Goal: Transaction & Acquisition: Purchase product/service

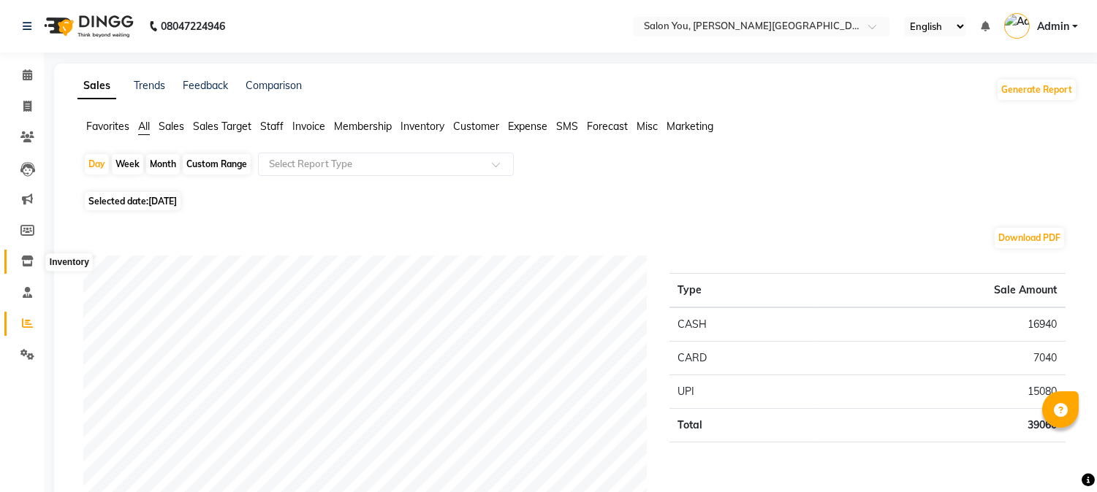
click at [25, 259] on icon at bounding box center [27, 261] width 12 height 11
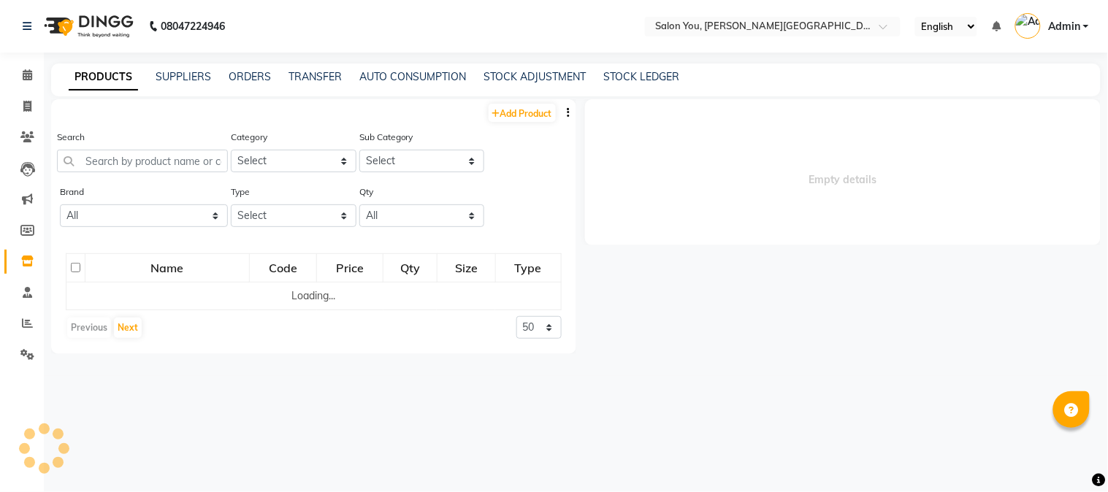
select select
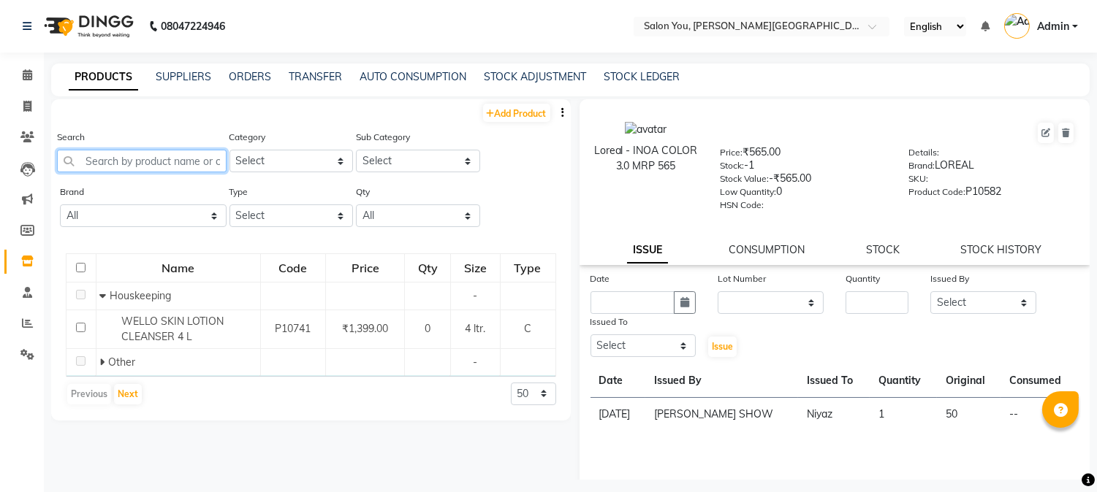
click at [150, 163] on input "text" at bounding box center [141, 161] width 169 height 23
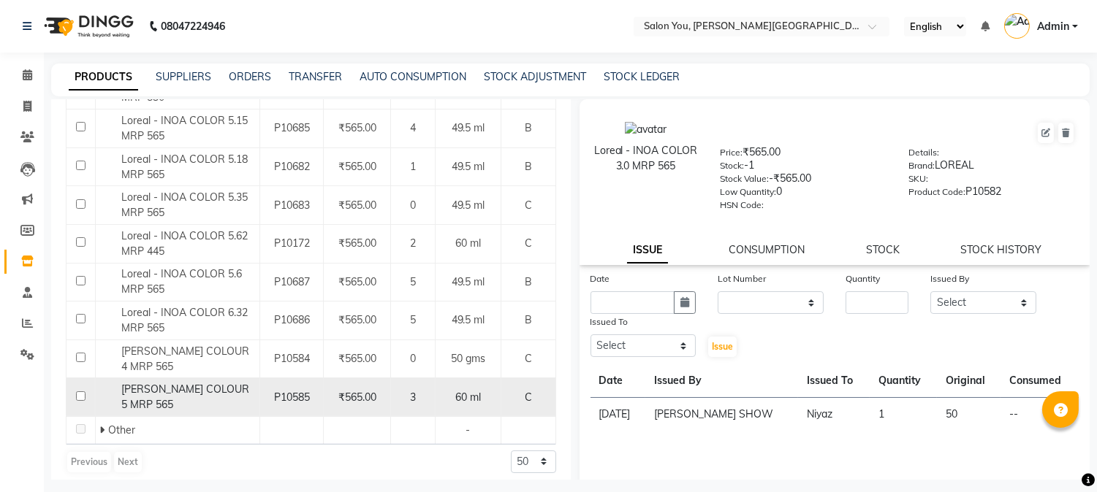
scroll to position [600, 0]
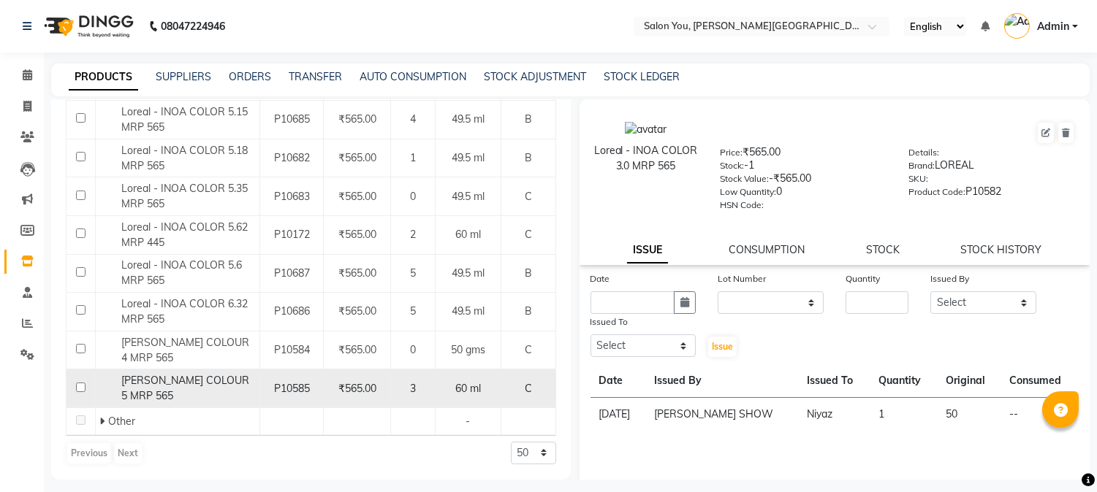
type input "inoa"
click at [79, 385] on input "checkbox" at bounding box center [80, 387] width 9 height 9
checkbox input "true"
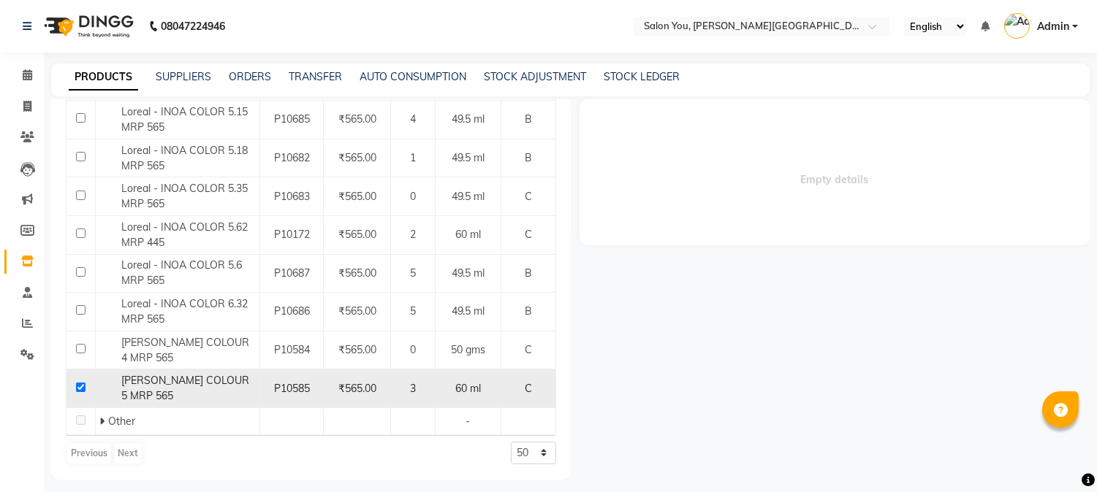
select select
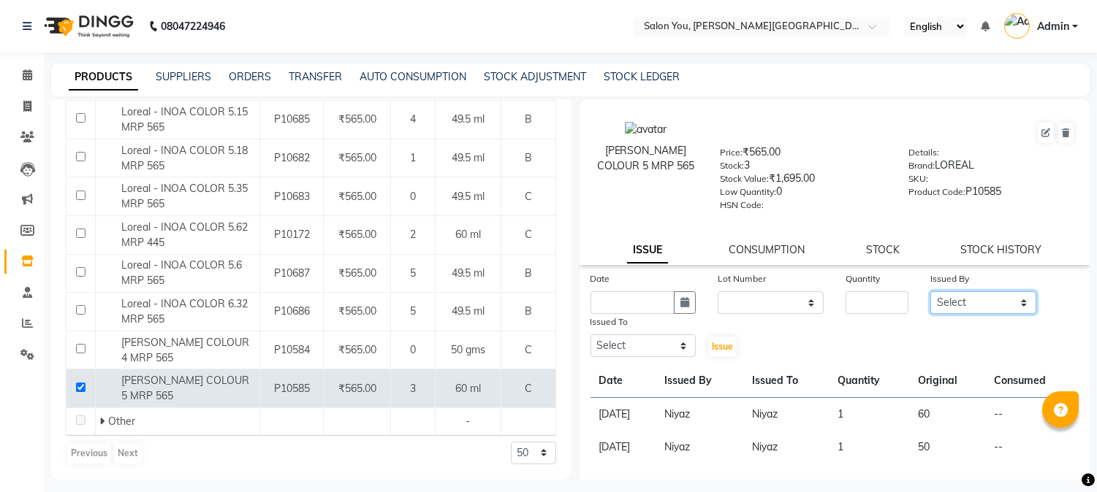
click at [1003, 302] on select "Select Akram Auditor [PERSON_NAME] [PERSON_NAME] [PERSON_NAME] prima [PERSON_NA…" at bounding box center [983, 302] width 106 height 23
select select "83059"
click at [930, 292] on select "Select Akram Auditor [PERSON_NAME] [PERSON_NAME] [PERSON_NAME] prima [PERSON_NA…" at bounding box center [983, 302] width 106 height 23
click at [859, 305] on input "number" at bounding box center [876, 302] width 63 height 23
type input "1"
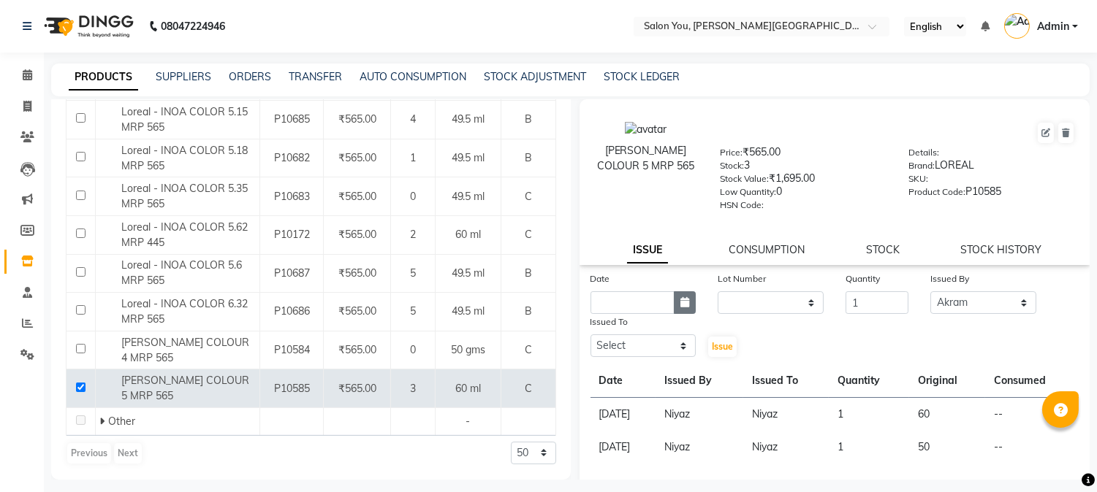
click at [687, 302] on button "button" at bounding box center [685, 302] width 22 height 23
select select "9"
select select "2025"
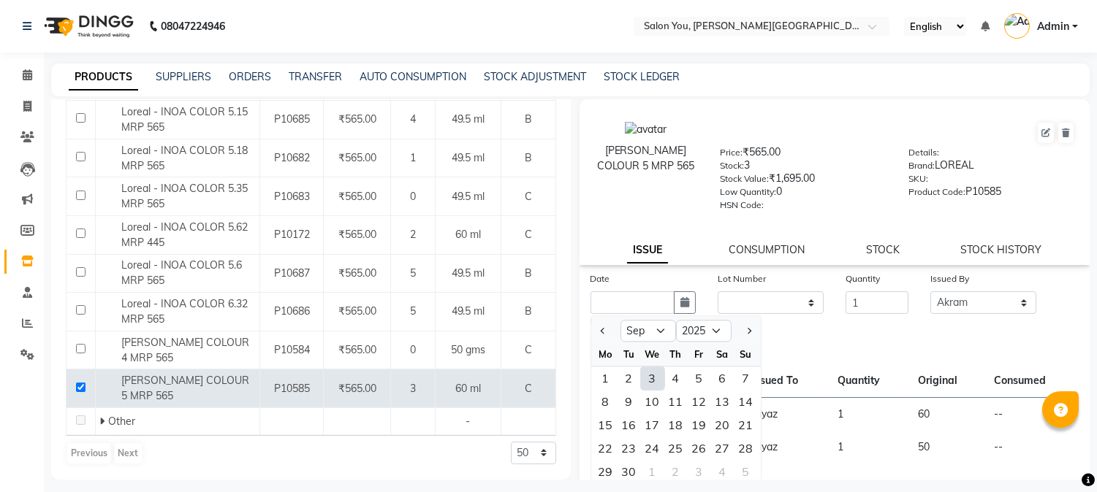
click at [652, 384] on div "3" at bounding box center [652, 378] width 23 height 23
type input "[DATE]"
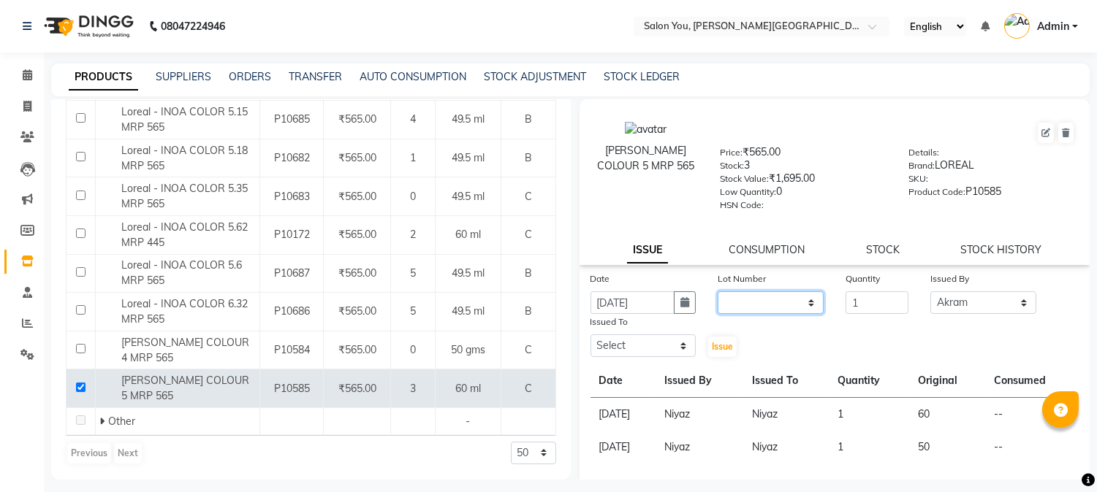
click at [777, 307] on select "None" at bounding box center [770, 302] width 106 height 23
click at [784, 305] on select "None" at bounding box center [770, 302] width 106 height 23
click at [659, 349] on select "Select Akram Auditor [PERSON_NAME] [PERSON_NAME] [PERSON_NAME] prima [PERSON_NA…" at bounding box center [643, 346] width 106 height 23
select select "83059"
click at [590, 335] on select "Select Akram Auditor [PERSON_NAME] [PERSON_NAME] [PERSON_NAME] prima [PERSON_NA…" at bounding box center [643, 346] width 106 height 23
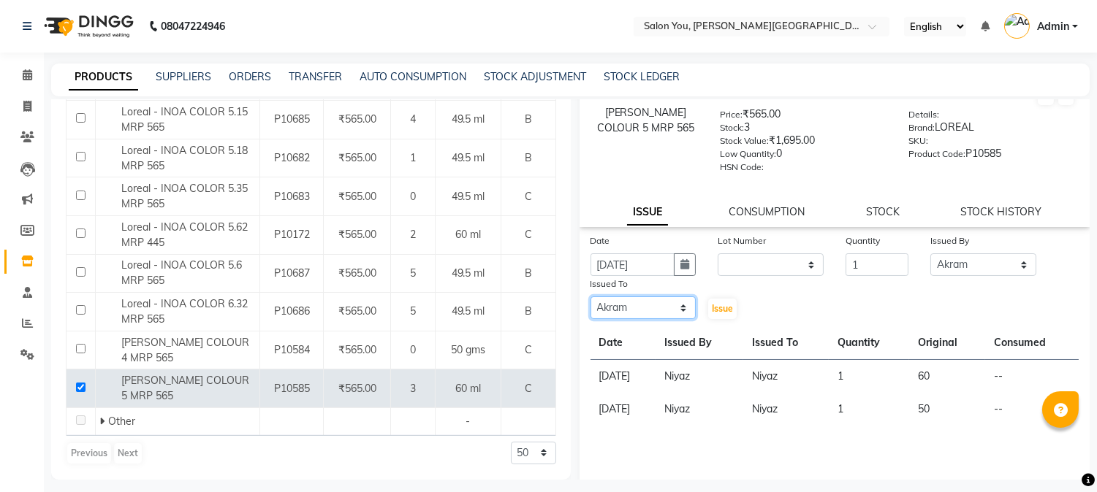
scroll to position [83, 0]
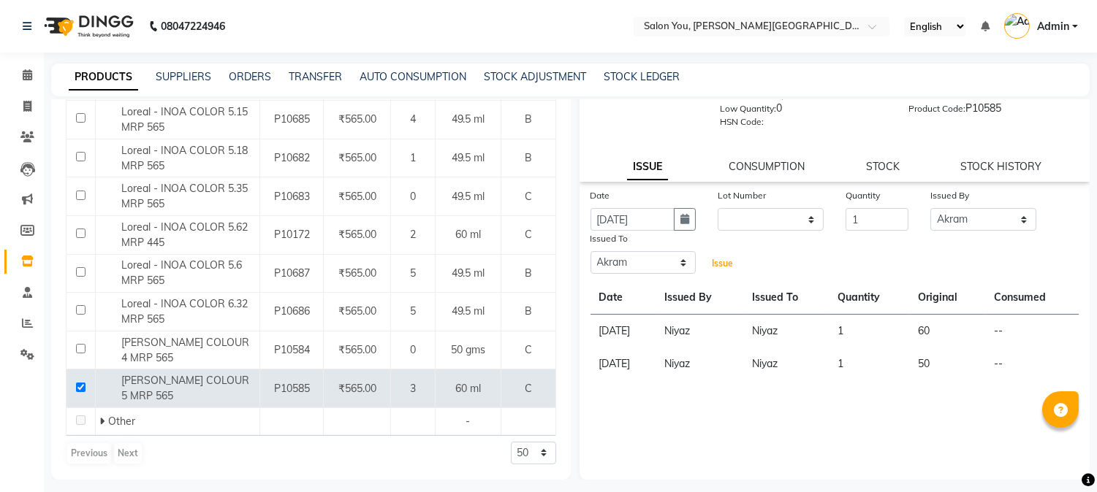
click at [725, 264] on span "Issue" at bounding box center [722, 263] width 21 height 11
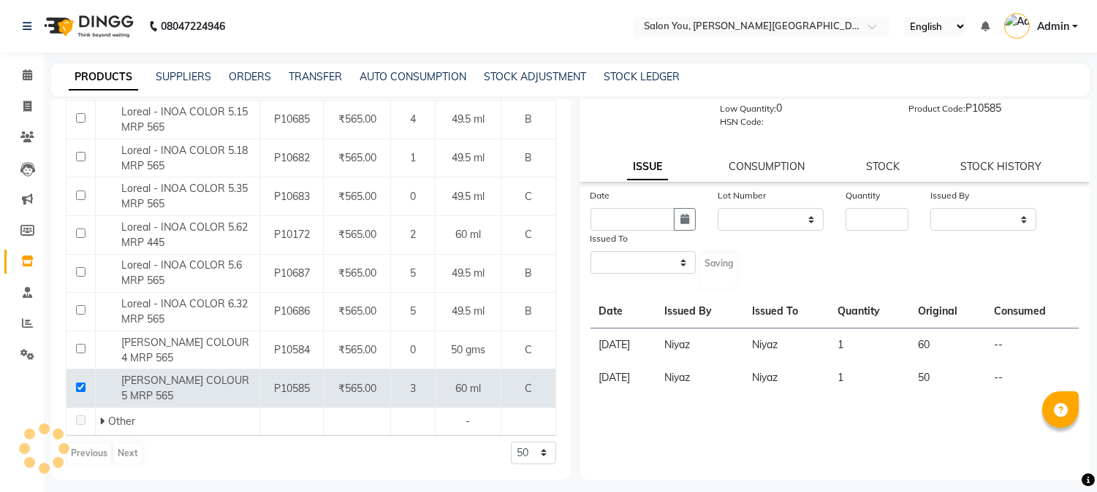
scroll to position [0, 0]
select select
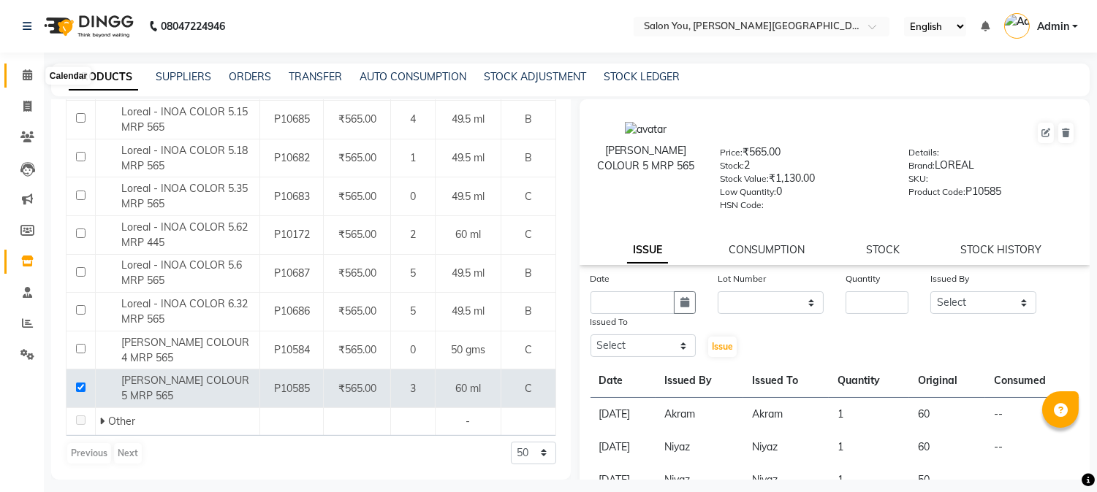
click at [27, 75] on icon at bounding box center [27, 74] width 9 height 11
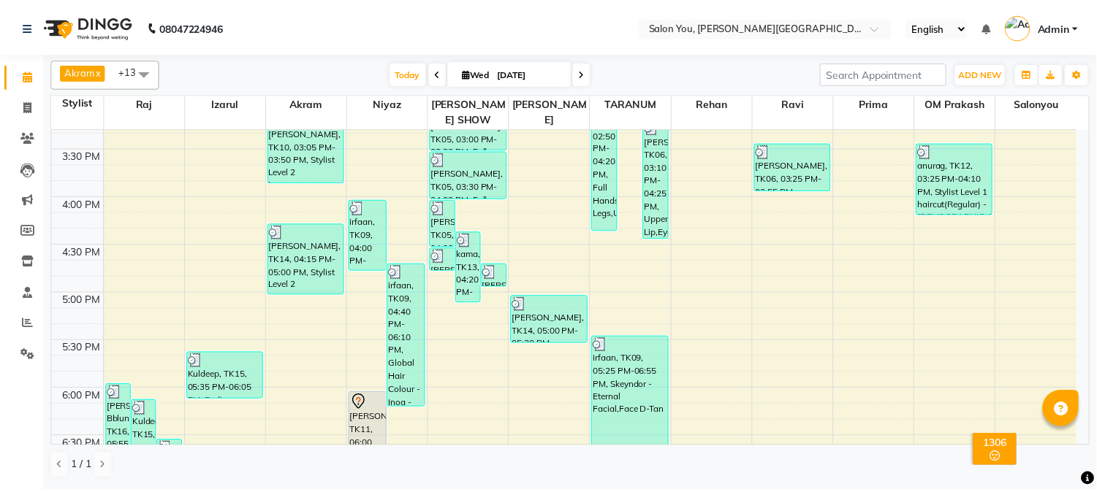
scroll to position [601, 0]
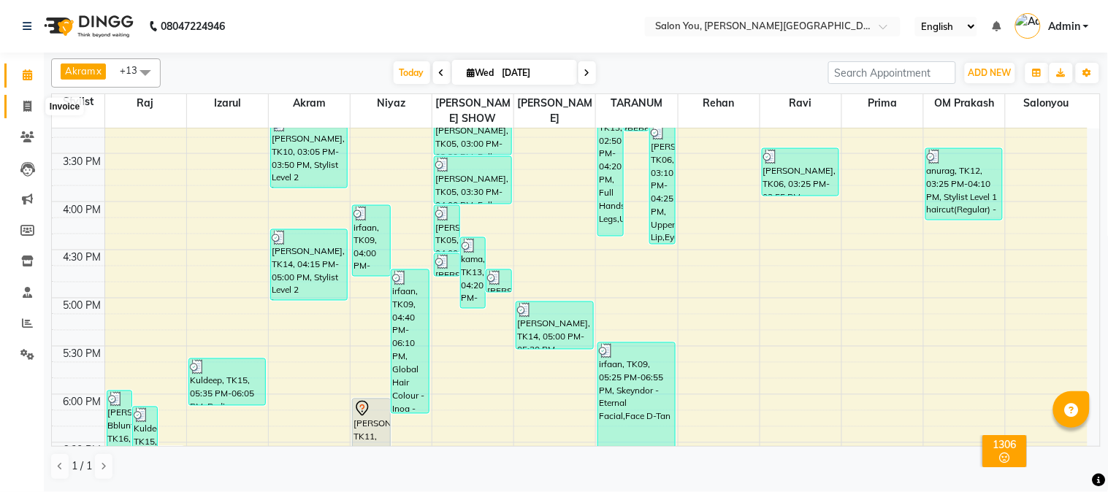
click at [27, 99] on span at bounding box center [28, 107] width 26 height 17
select select "service"
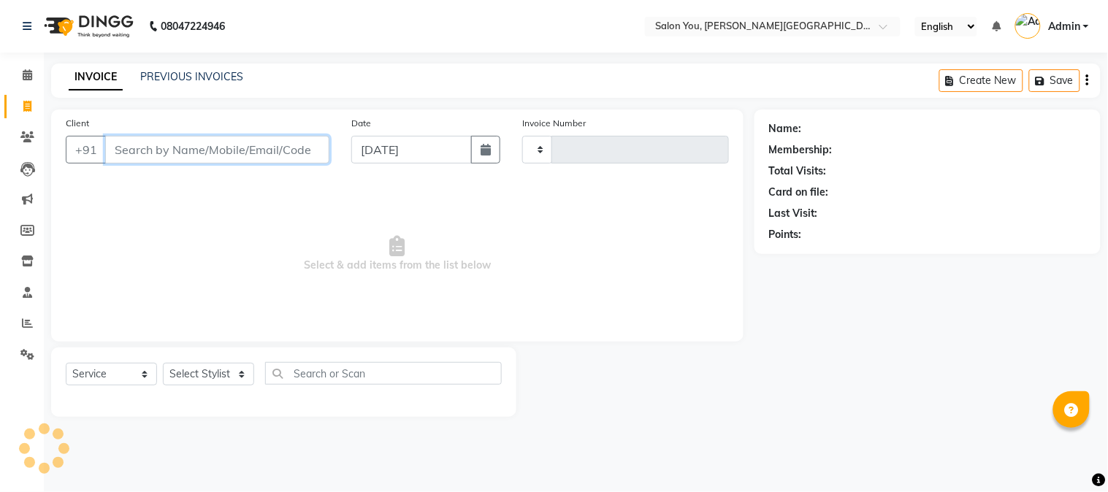
click at [156, 149] on input "Client" at bounding box center [217, 150] width 224 height 28
type input "1686"
select select "5231"
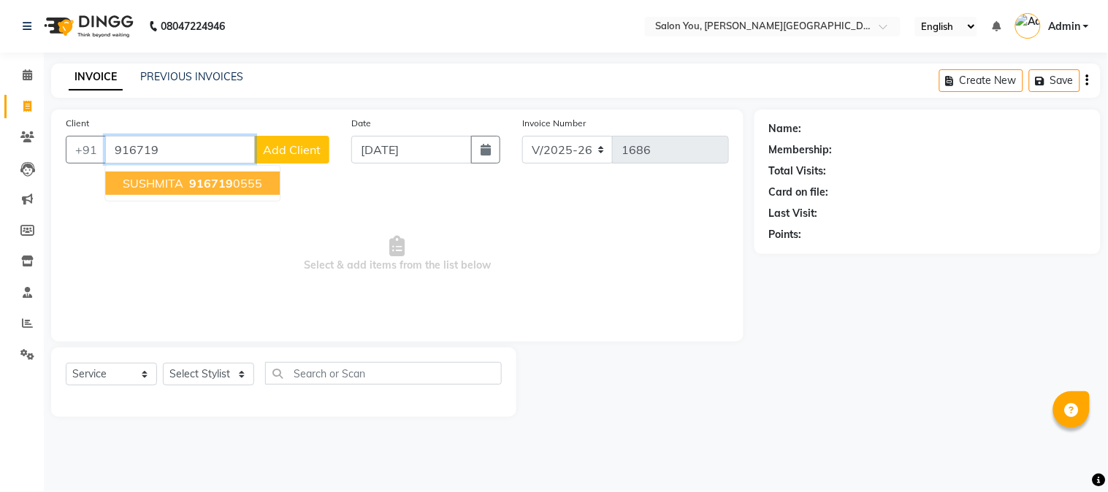
click at [234, 188] on ngb-highlight "916719 0555" at bounding box center [224, 183] width 76 height 15
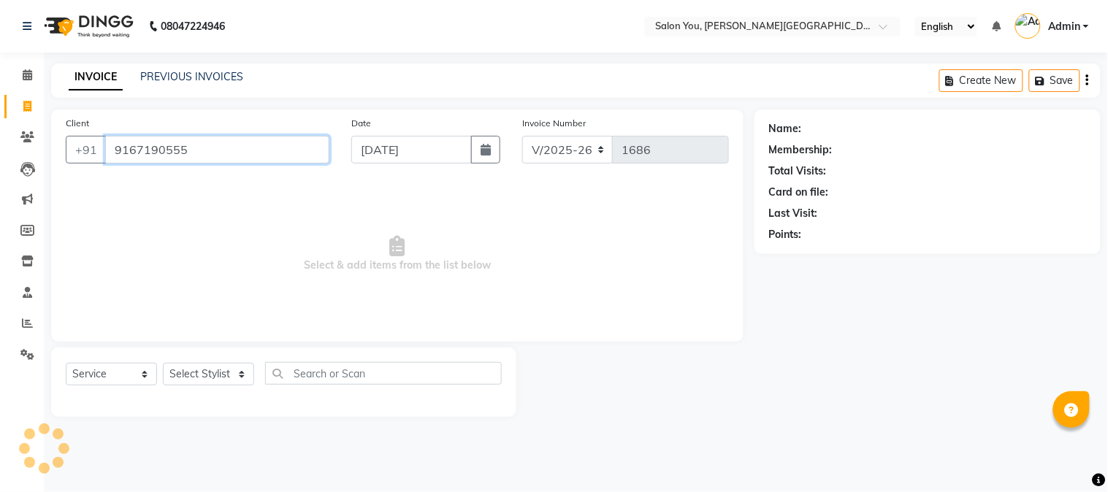
type input "9167190555"
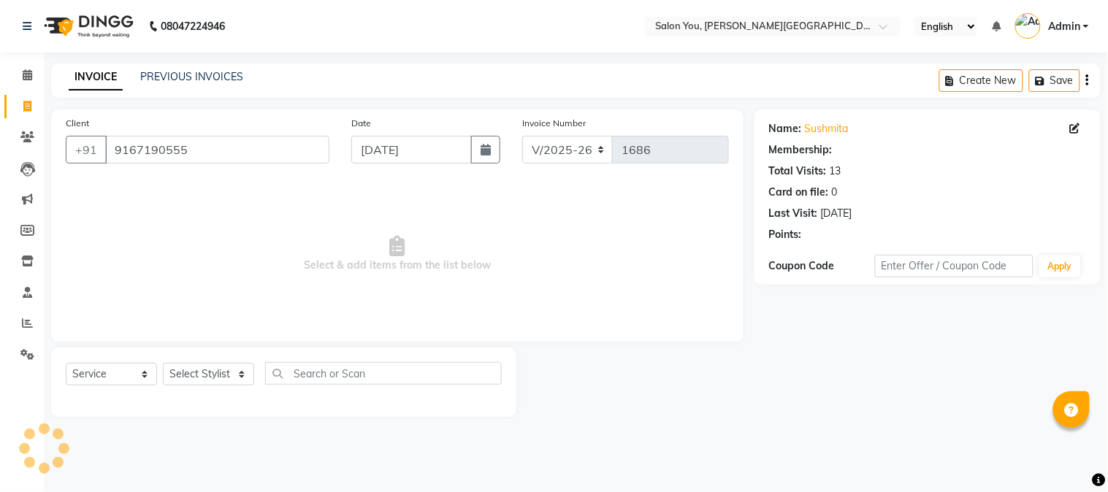
select select "1: Object"
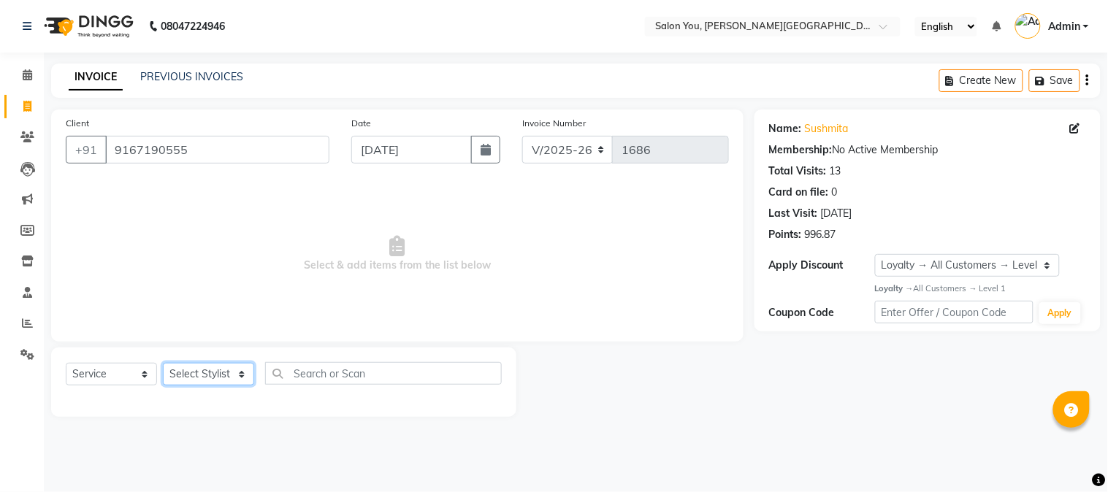
click at [234, 376] on select "Select Stylist Akram Auditor [PERSON_NAME] [PERSON_NAME] [PERSON_NAME] prima [P…" at bounding box center [208, 374] width 91 height 23
select select "37645"
click at [163, 364] on select "Select Stylist Akram Auditor [PERSON_NAME] [PERSON_NAME] [PERSON_NAME] prima [P…" at bounding box center [208, 374] width 91 height 23
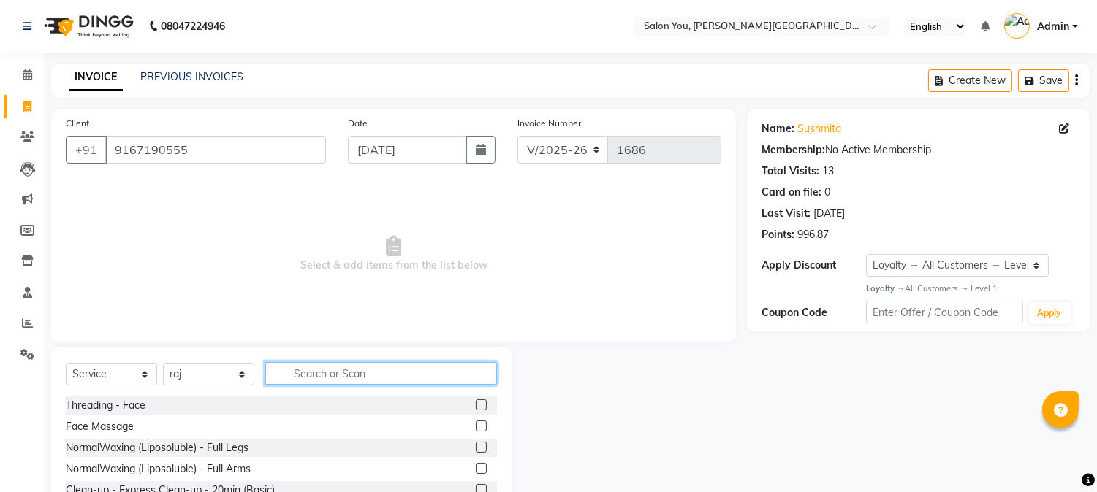
click at [371, 378] on input "text" at bounding box center [381, 373] width 232 height 23
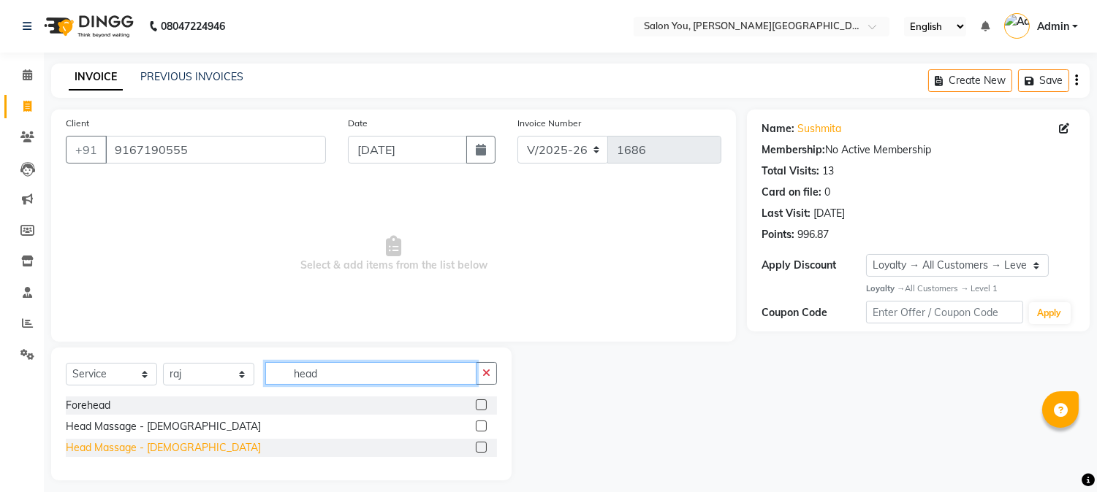
type input "head"
click at [170, 453] on div "Head Massage - [DEMOGRAPHIC_DATA]" at bounding box center [163, 448] width 195 height 15
checkbox input "false"
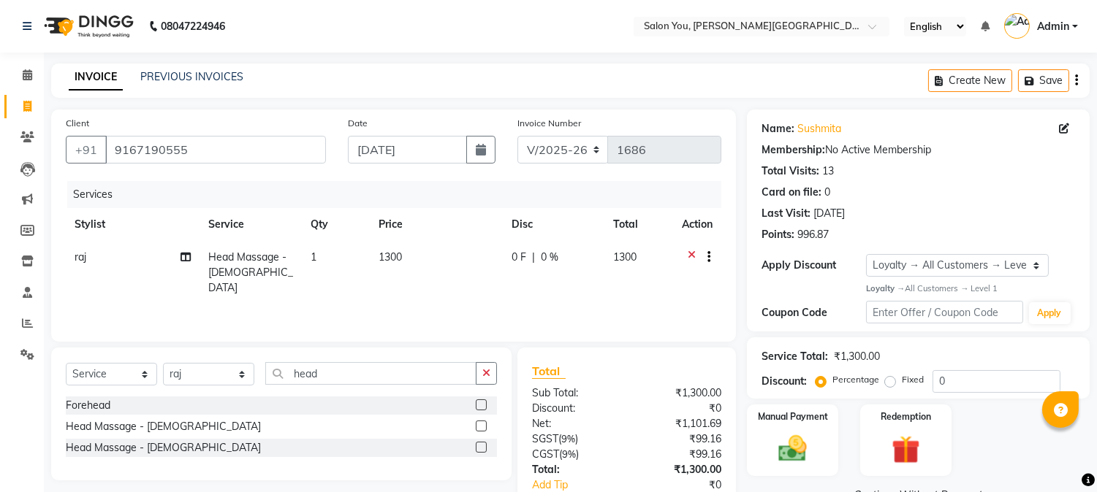
click at [382, 259] on span "1300" at bounding box center [389, 257] width 23 height 13
select select "37645"
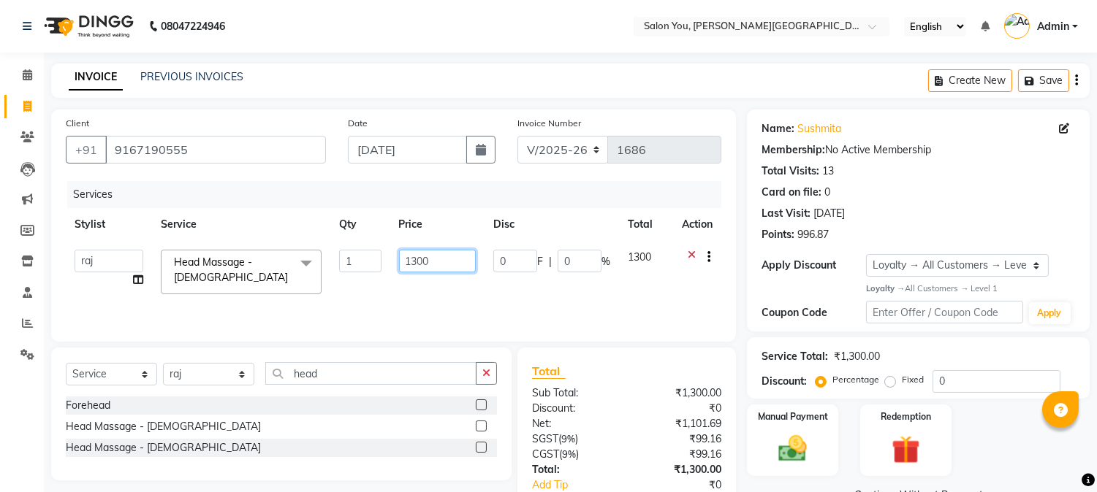
click at [415, 261] on input "1300" at bounding box center [437, 261] width 77 height 23
type input "1000"
click at [468, 302] on div "Services Stylist Service Qty Price Disc Total Action Akram Auditor [PERSON_NAME…" at bounding box center [393, 254] width 655 height 146
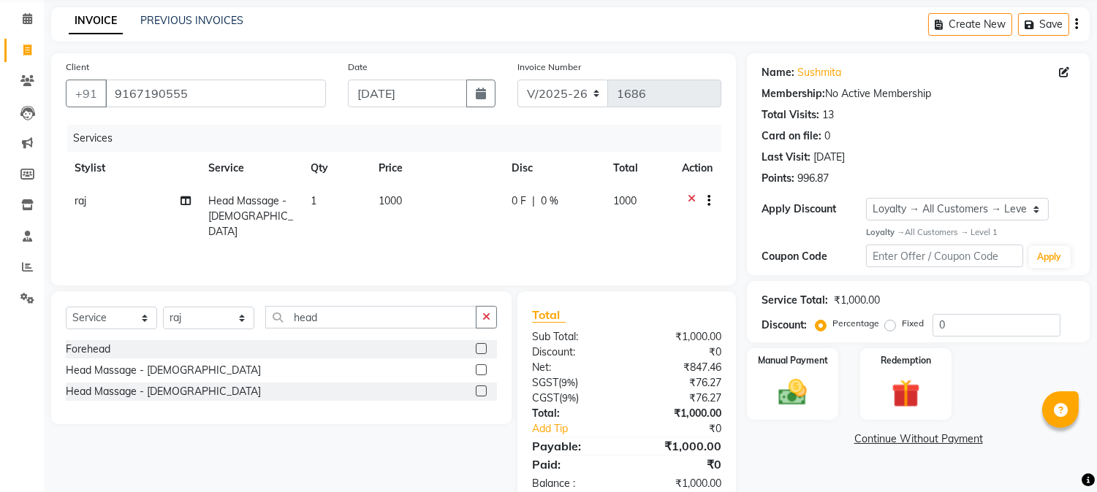
scroll to position [91, 0]
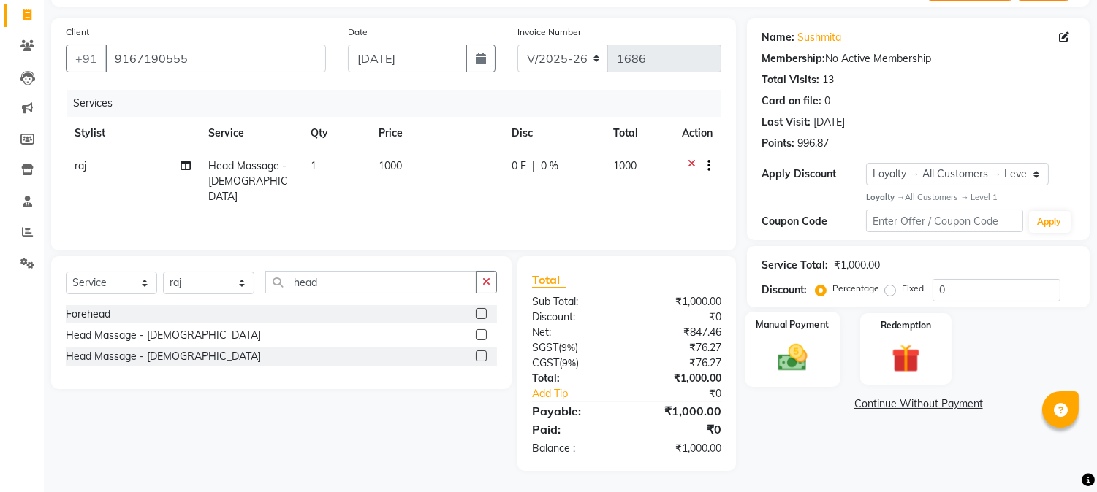
click at [779, 346] on img at bounding box center [793, 357] width 48 height 34
click at [901, 400] on span "UPI" at bounding box center [901, 405] width 23 height 17
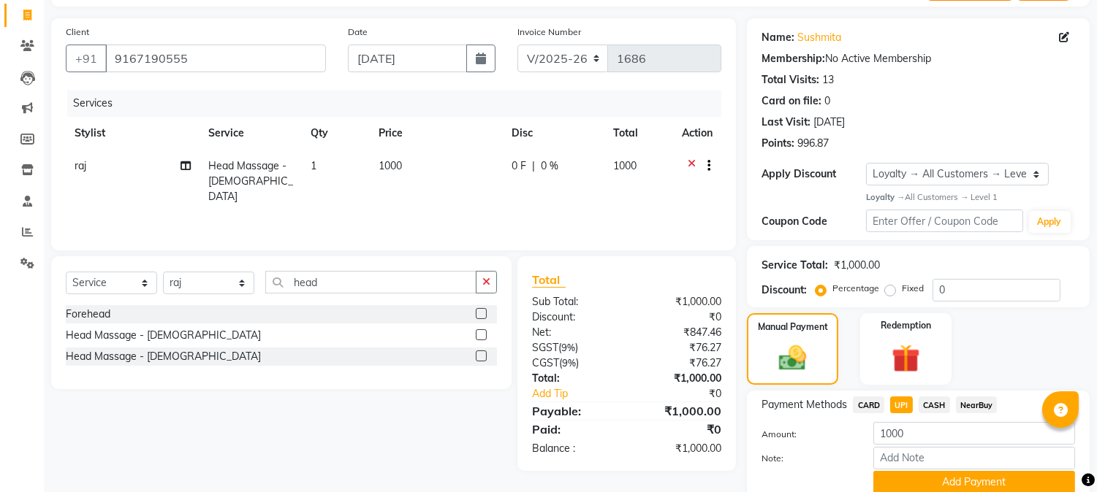
scroll to position [150, 0]
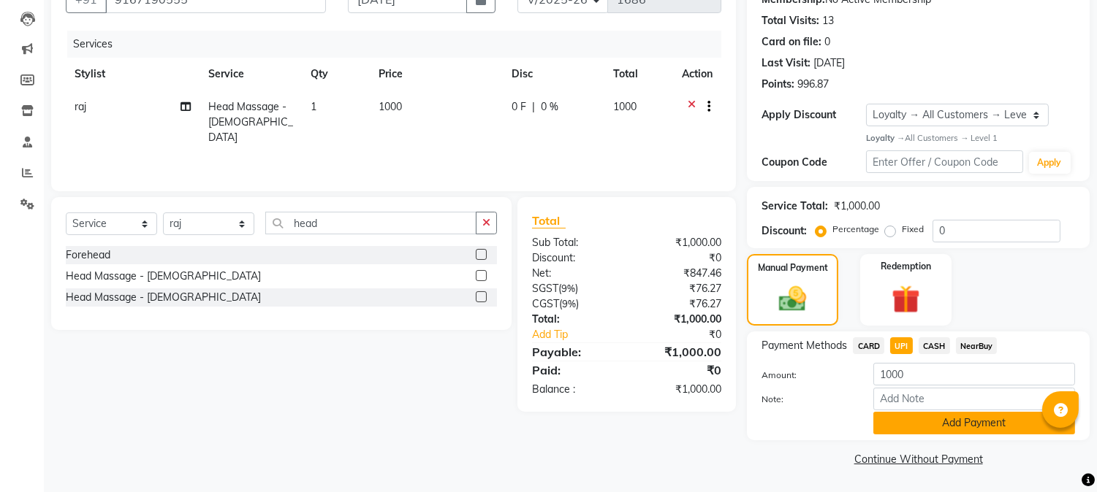
click at [897, 432] on button "Add Payment" at bounding box center [974, 423] width 202 height 23
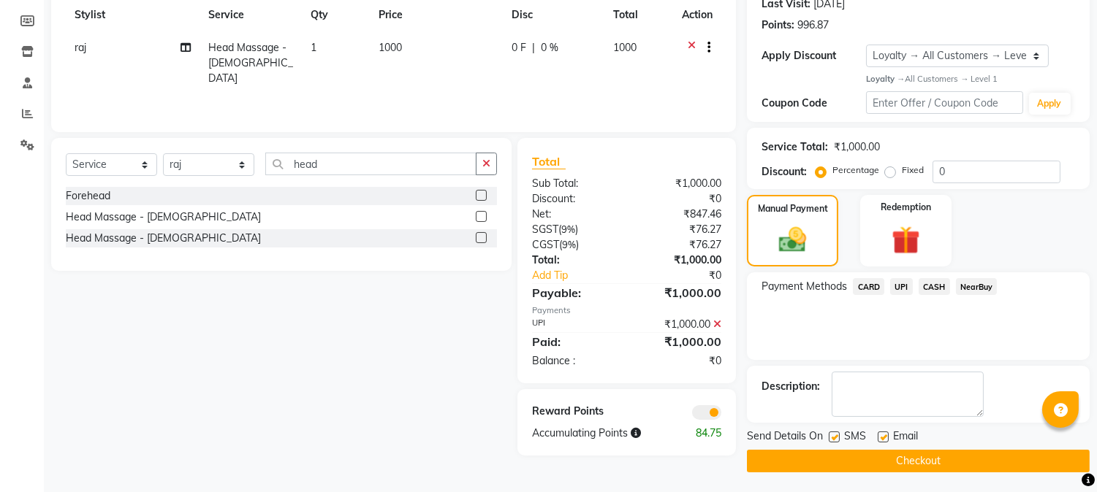
scroll to position [212, 0]
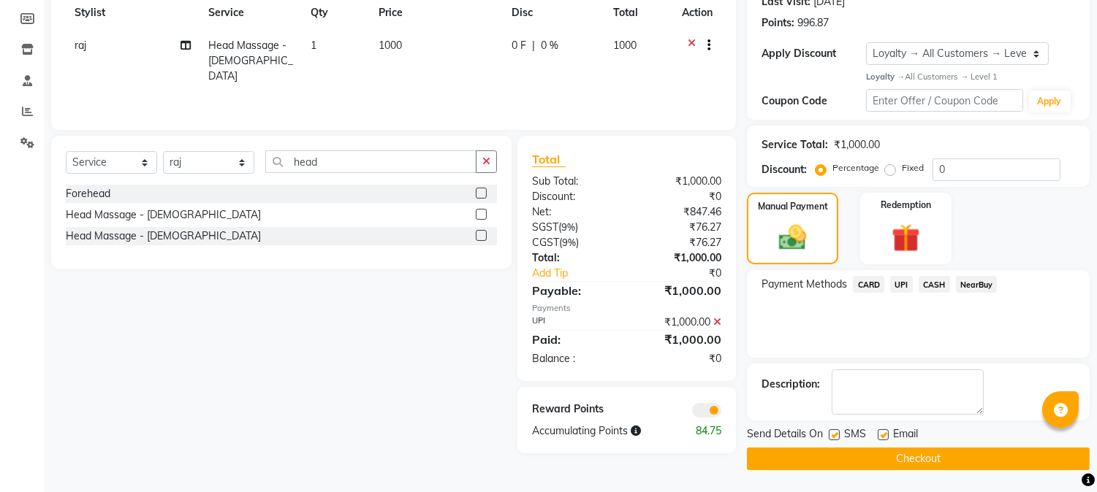
click at [900, 462] on button "Checkout" at bounding box center [918, 459] width 343 height 23
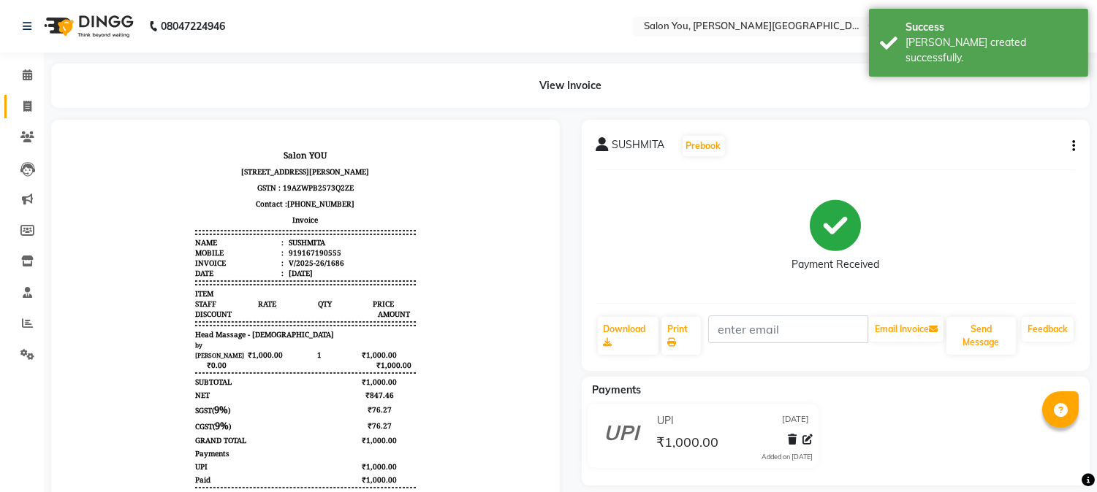
click at [27, 97] on link "Invoice" at bounding box center [21, 107] width 35 height 24
select select "service"
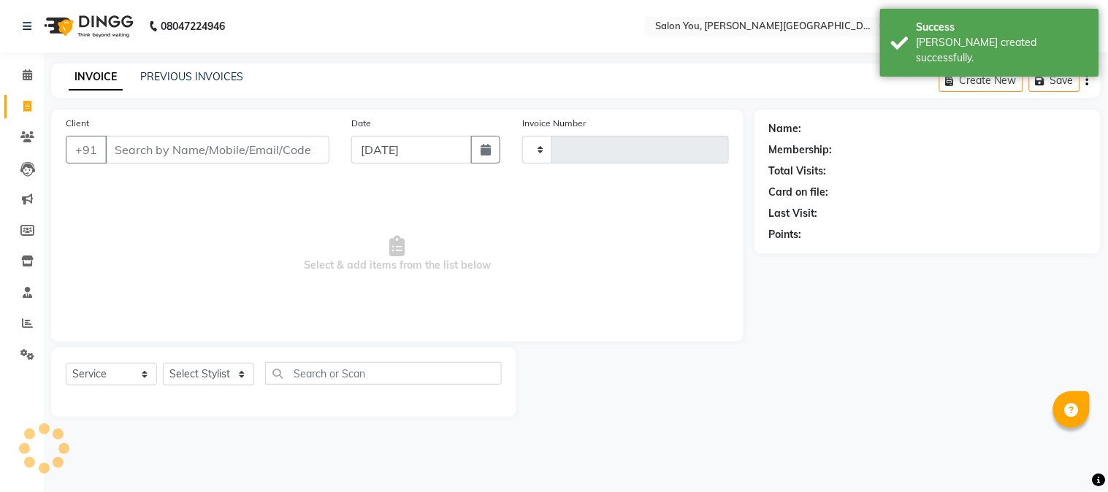
type input "1687"
select select "5231"
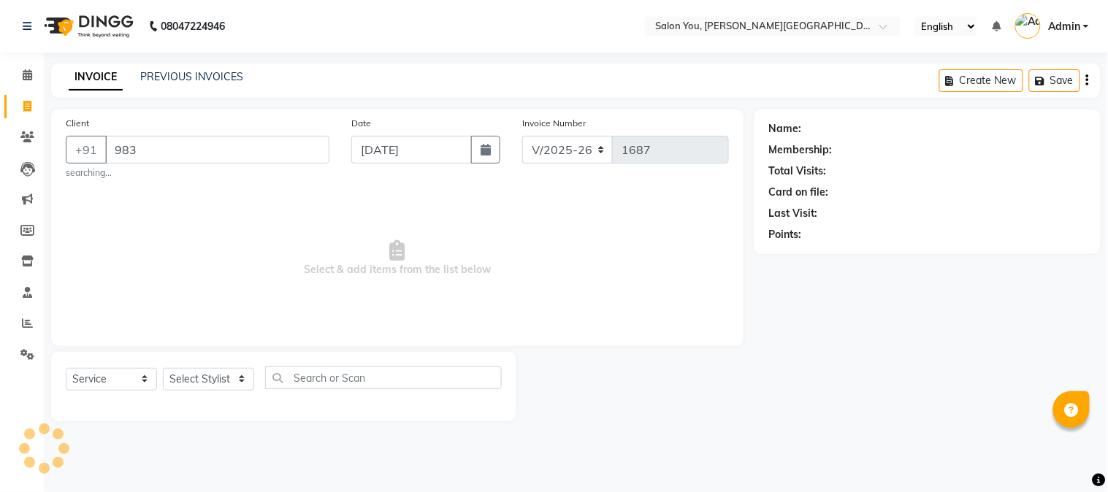
type input "983"
select select "1: Object"
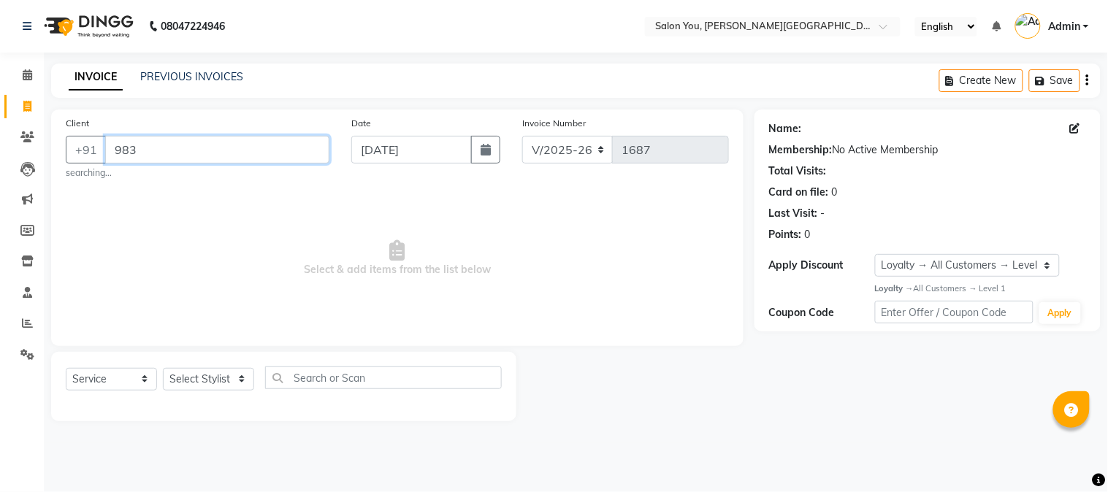
drag, startPoint x: 235, startPoint y: 149, endPoint x: 250, endPoint y: 149, distance: 14.6
click at [250, 149] on input "983" at bounding box center [217, 150] width 224 height 28
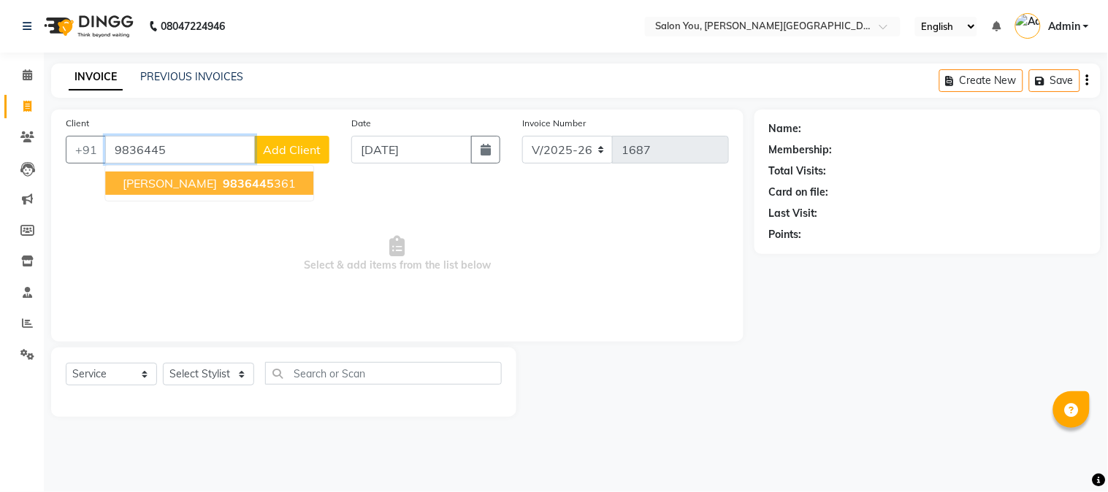
click at [161, 185] on span "[PERSON_NAME]" at bounding box center [170, 183] width 94 height 15
type input "9836445361"
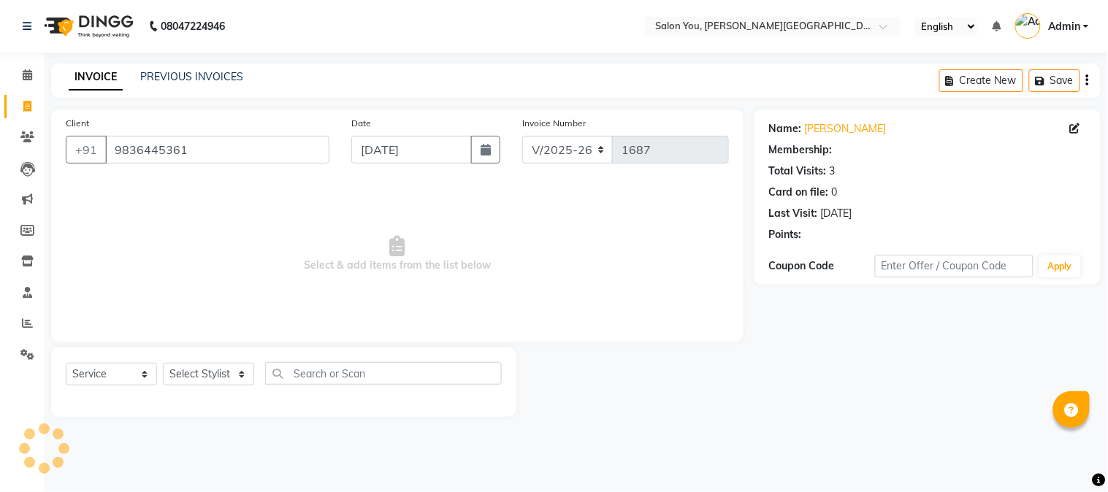
select select "1: Object"
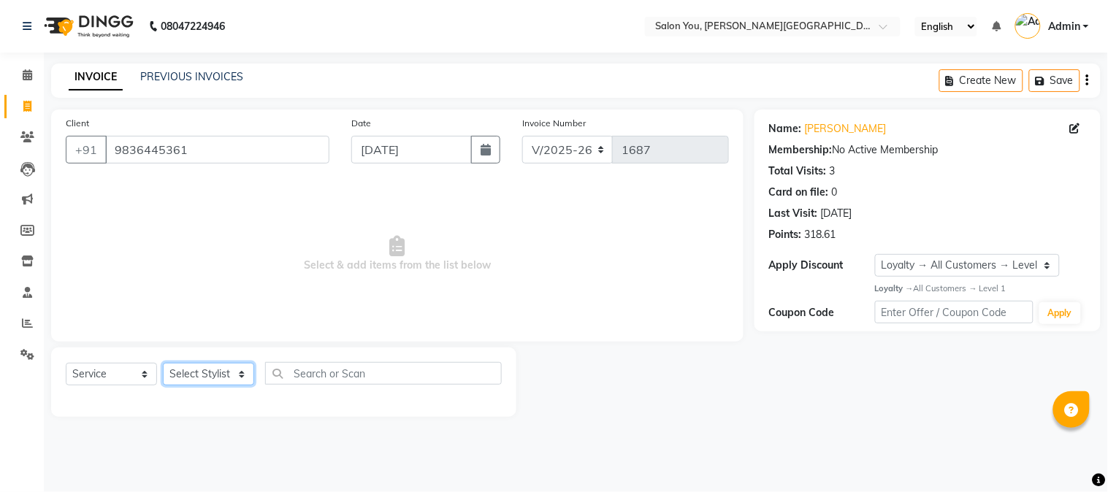
click at [241, 378] on select "Select Stylist Akram Auditor [PERSON_NAME] [PERSON_NAME] [PERSON_NAME] prima [P…" at bounding box center [208, 374] width 91 height 23
select select "83059"
click at [163, 364] on select "Select Stylist Akram Auditor [PERSON_NAME] [PERSON_NAME] [PERSON_NAME] prima [P…" at bounding box center [208, 374] width 91 height 23
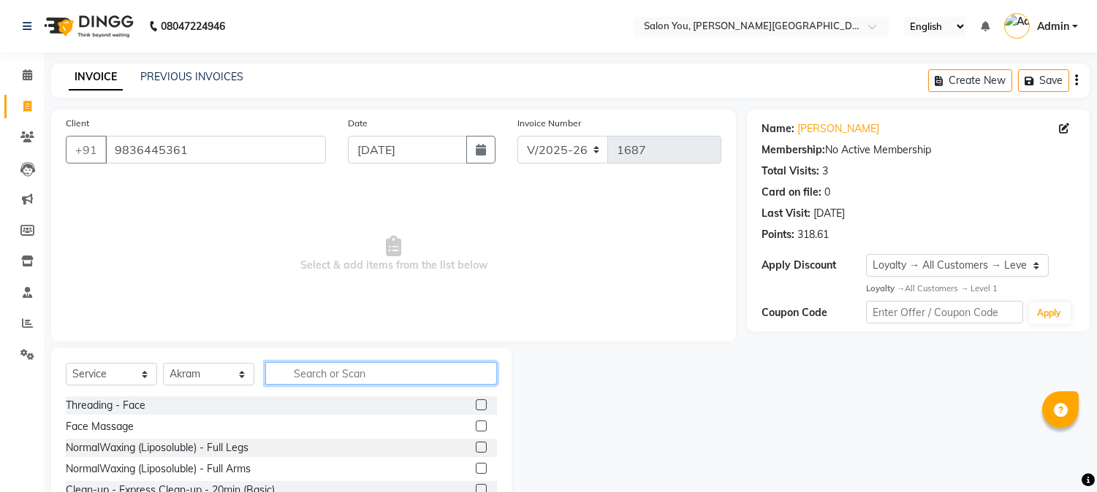
click at [333, 375] on input "text" at bounding box center [381, 373] width 232 height 23
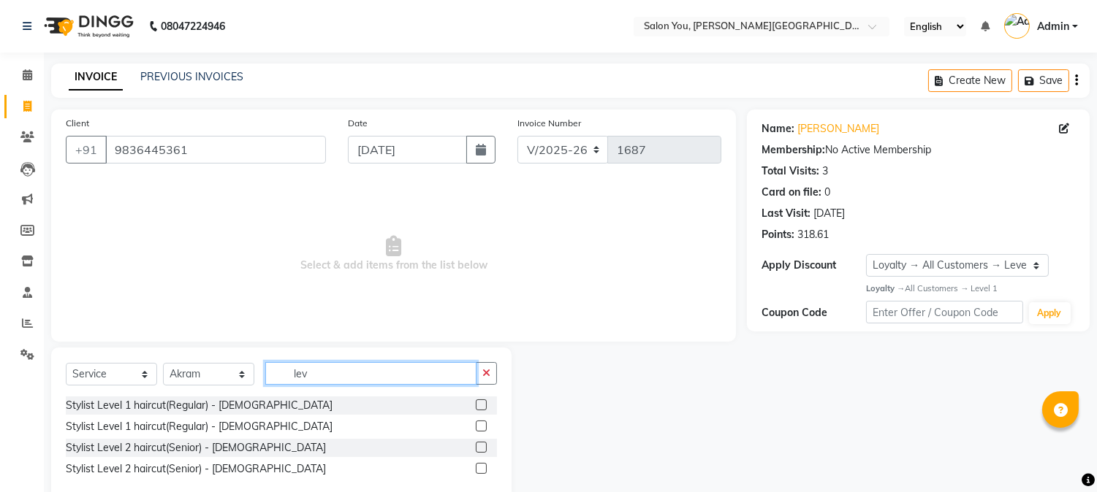
type input "lev"
click at [484, 405] on label at bounding box center [481, 405] width 11 height 11
click at [484, 405] on input "checkbox" at bounding box center [480, 405] width 9 height 9
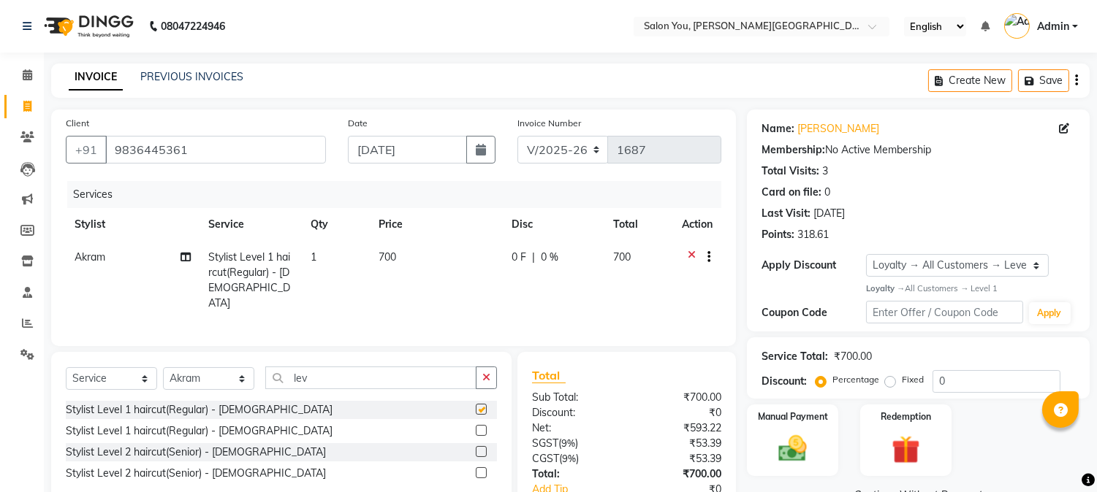
checkbox input "false"
click at [485, 449] on label at bounding box center [481, 451] width 11 height 11
click at [485, 449] on input "checkbox" at bounding box center [480, 452] width 9 height 9
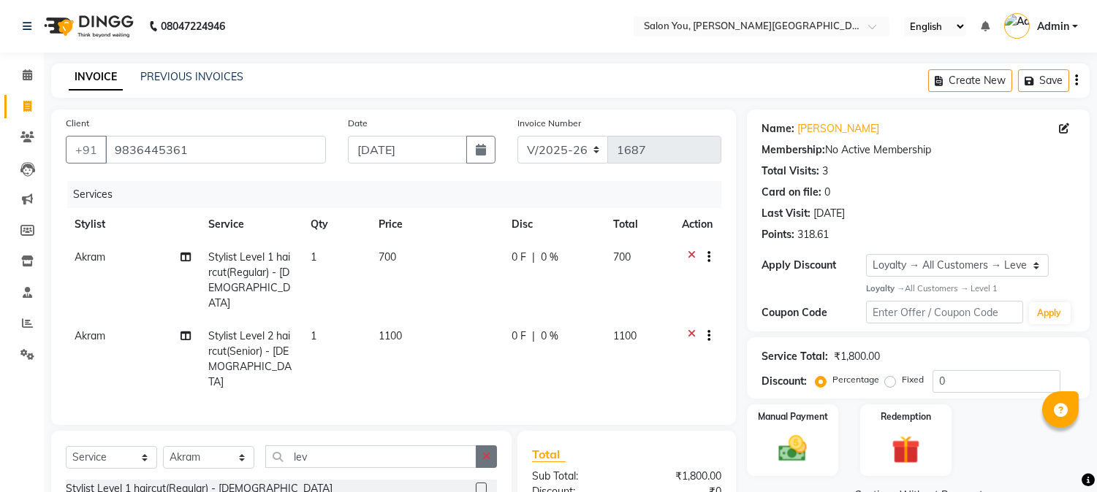
checkbox input "false"
click at [687, 253] on icon at bounding box center [691, 259] width 8 height 18
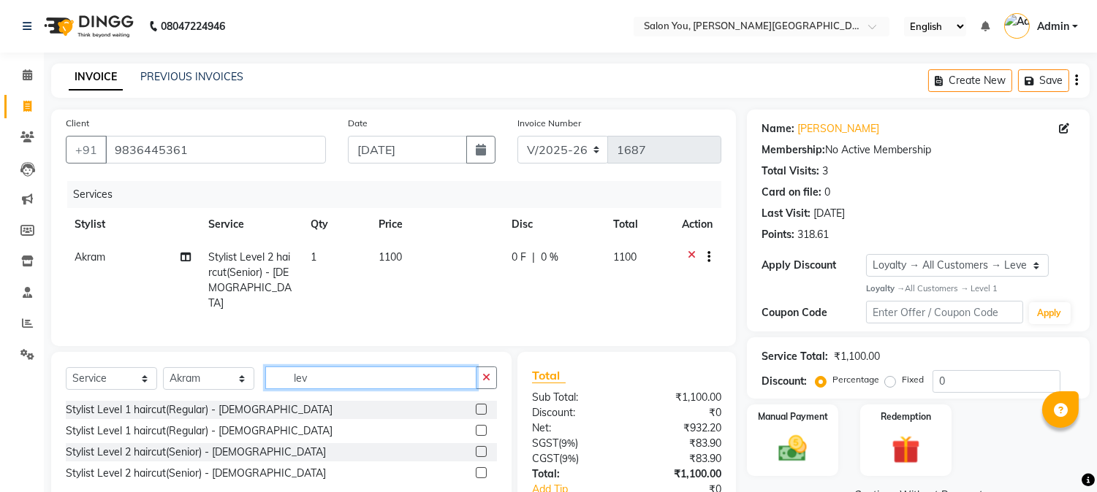
click at [359, 374] on input "lev" at bounding box center [370, 378] width 211 height 23
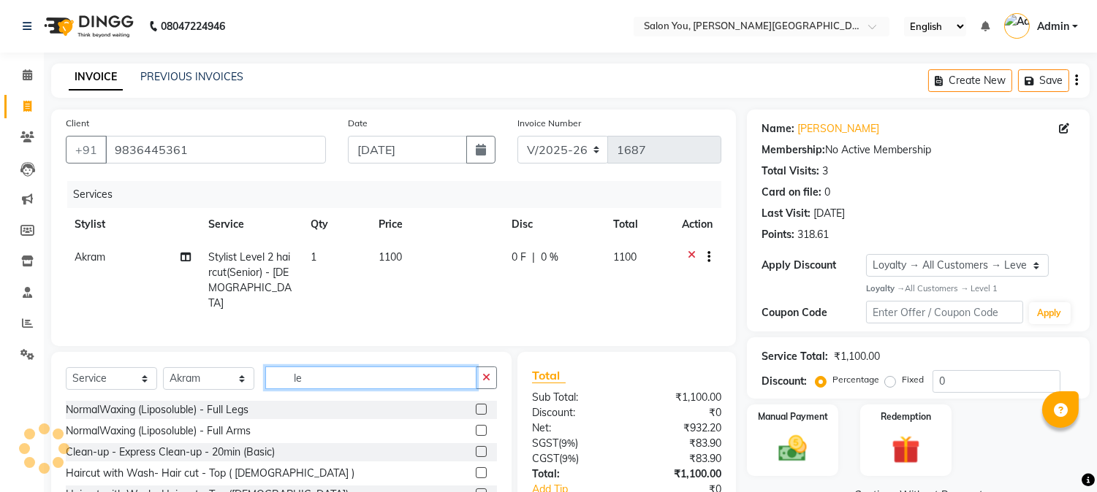
type input "l"
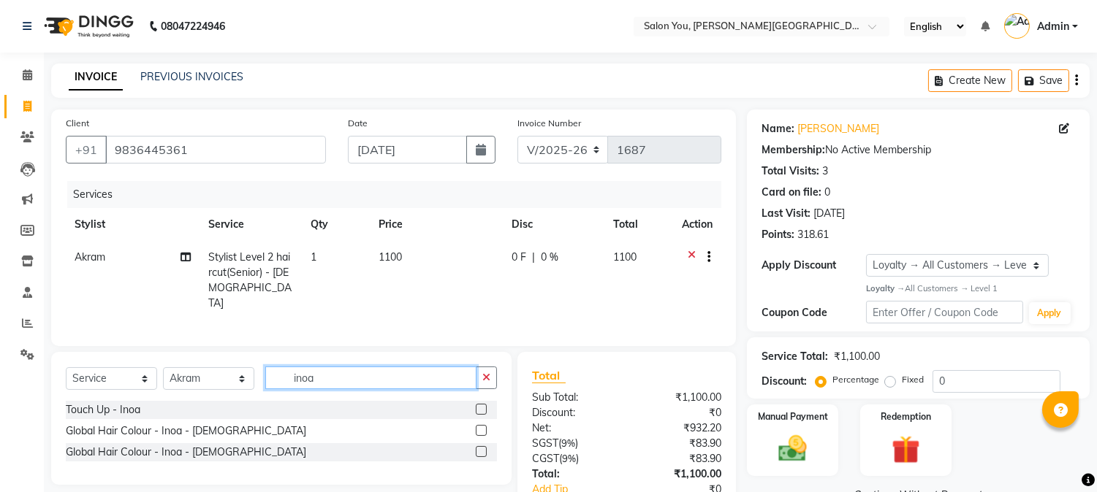
type input "inoa"
click at [479, 425] on label at bounding box center [481, 430] width 11 height 11
click at [479, 427] on input "checkbox" at bounding box center [480, 431] width 9 height 9
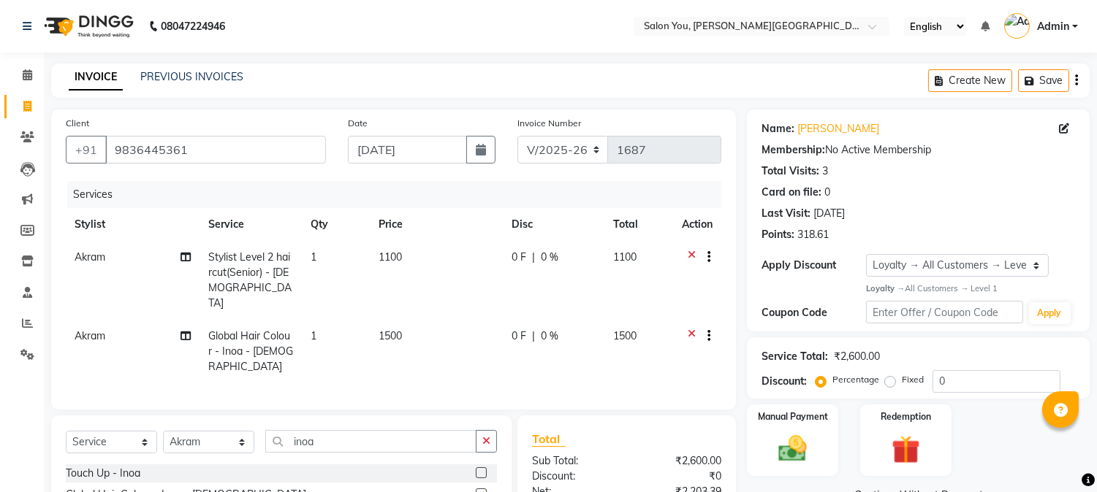
checkbox input "false"
click at [331, 430] on input "inoa" at bounding box center [370, 441] width 211 height 23
click at [236, 433] on select "Select Stylist Akram Auditor [PERSON_NAME] [PERSON_NAME] [PERSON_NAME] prima [P…" at bounding box center [208, 442] width 91 height 23
select select "84393"
click at [163, 431] on select "Select Stylist Akram Auditor [PERSON_NAME] [PERSON_NAME] [PERSON_NAME] prima [P…" at bounding box center [208, 442] width 91 height 23
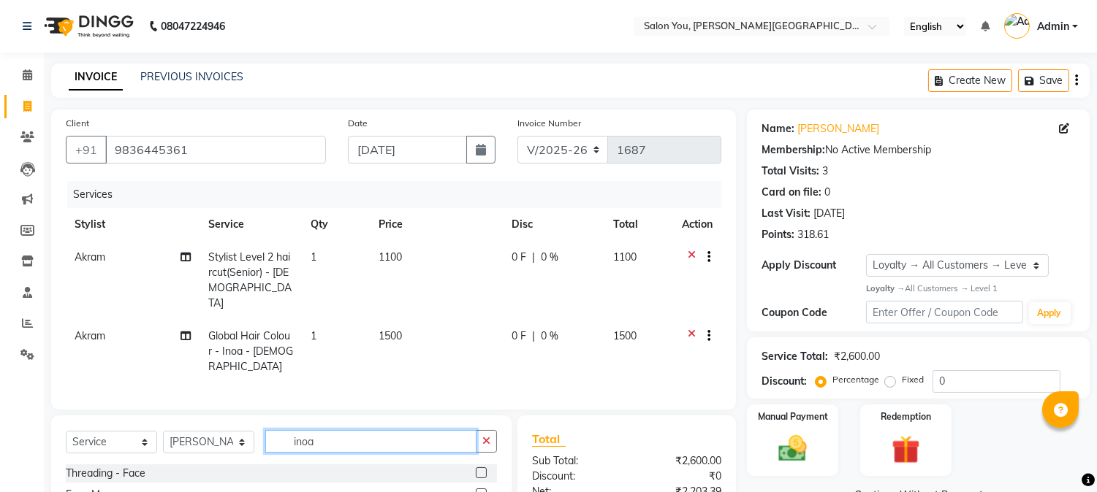
drag, startPoint x: 352, startPoint y: 432, endPoint x: 345, endPoint y: 419, distance: 15.0
click at [351, 431] on input "inoa" at bounding box center [370, 441] width 211 height 23
type input "i"
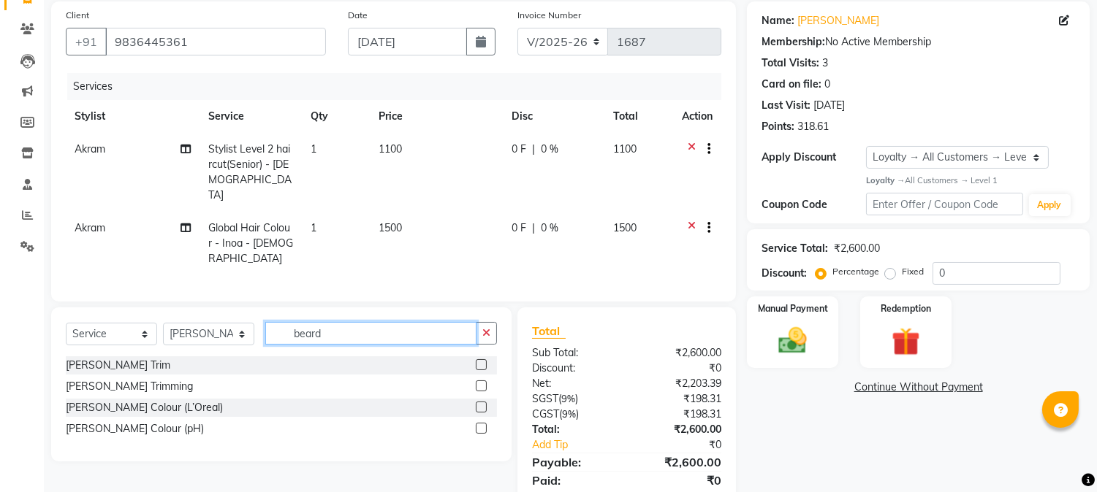
scroll to position [141, 0]
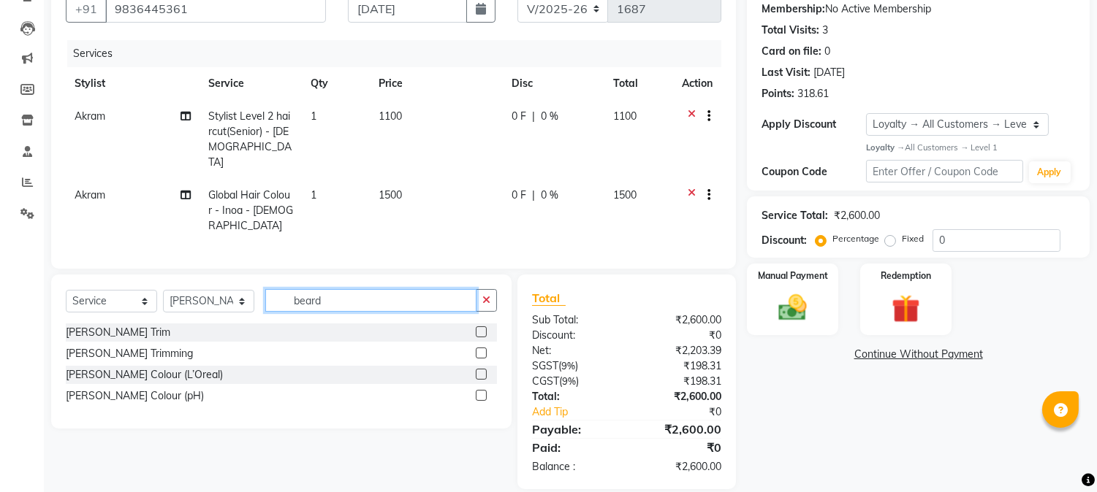
type input "beard"
click at [480, 348] on label at bounding box center [481, 353] width 11 height 11
click at [480, 349] on input "checkbox" at bounding box center [480, 353] width 9 height 9
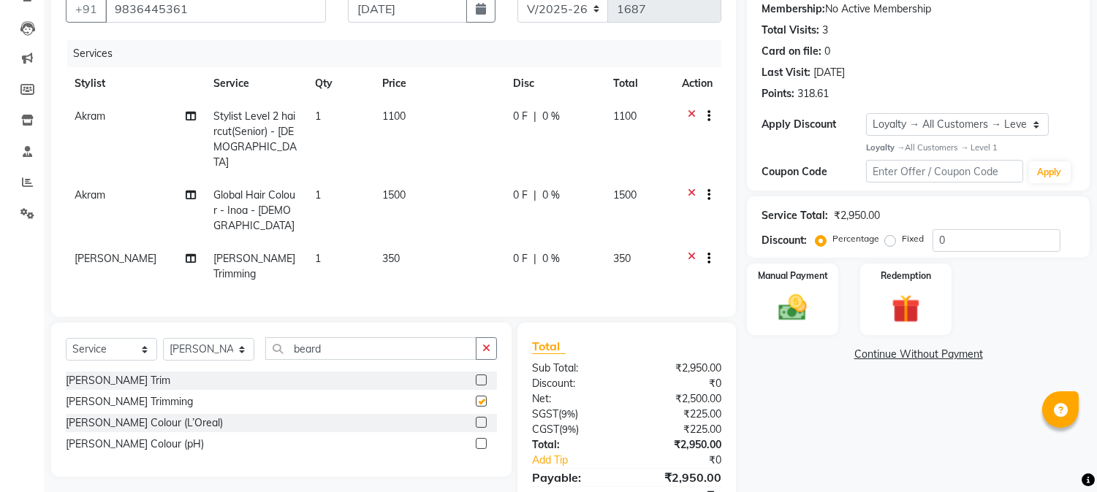
checkbox input "false"
click at [478, 438] on label at bounding box center [481, 443] width 11 height 11
click at [478, 440] on input "checkbox" at bounding box center [480, 444] width 9 height 9
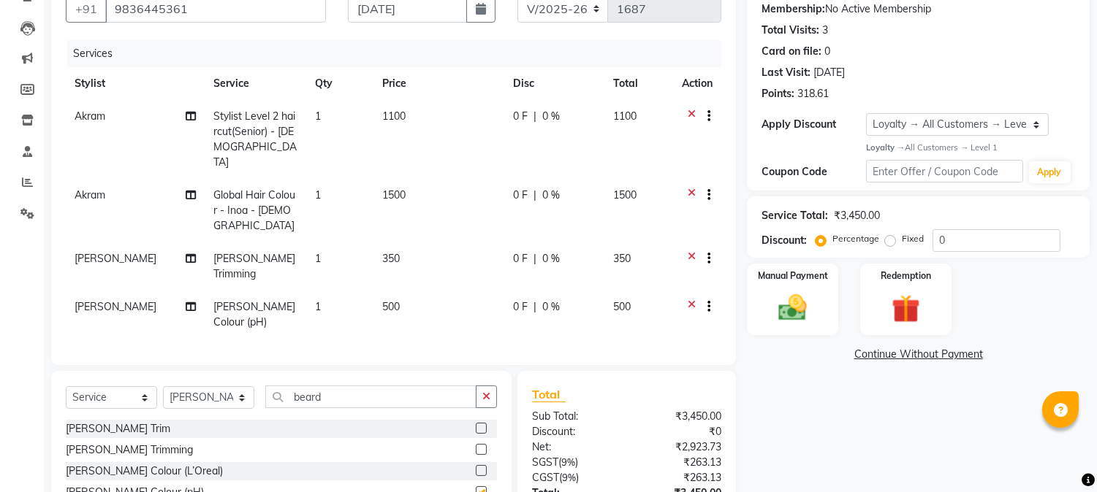
checkbox input "false"
click at [478, 465] on label at bounding box center [481, 470] width 11 height 11
click at [478, 467] on input "checkbox" at bounding box center [480, 471] width 9 height 9
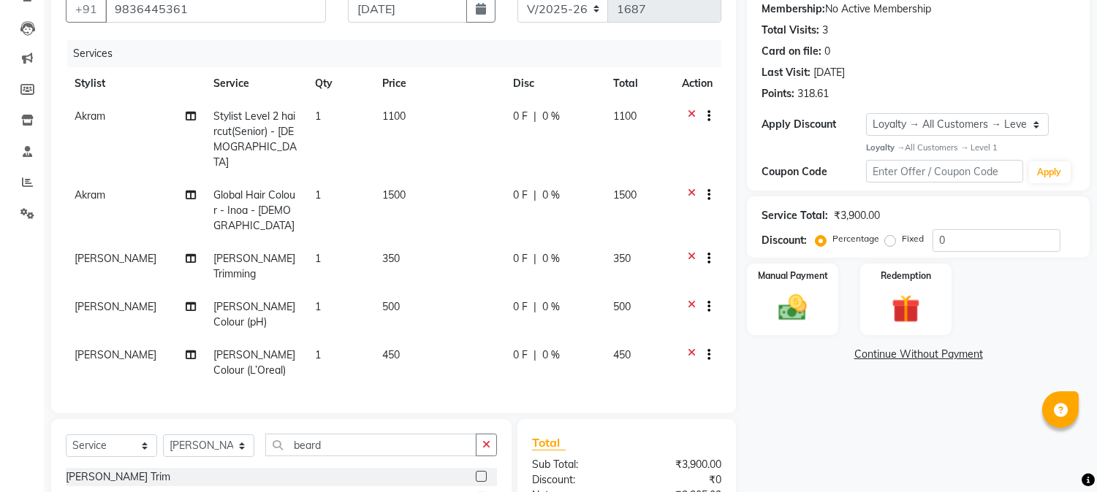
checkbox input "false"
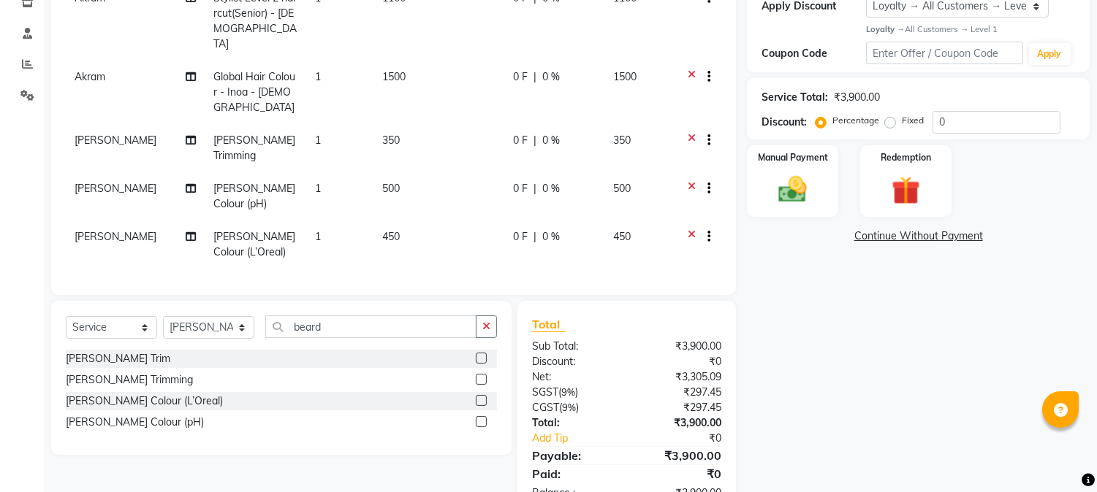
scroll to position [273, 0]
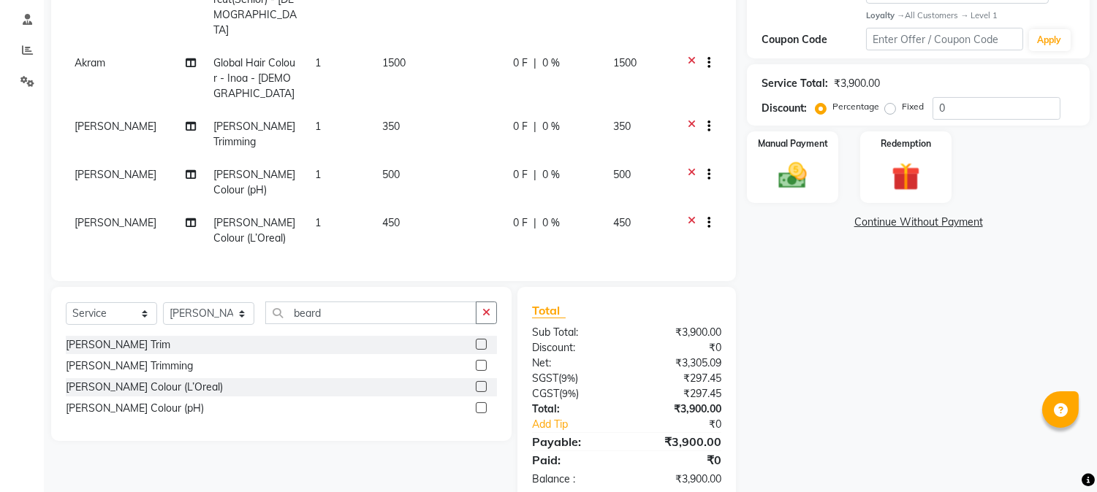
click at [687, 216] on icon at bounding box center [691, 225] width 8 height 18
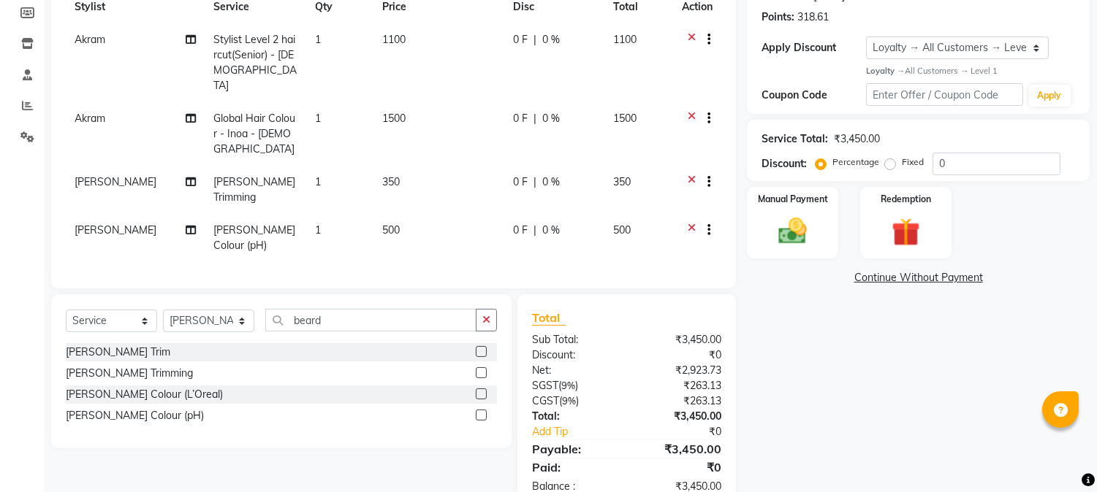
scroll to position [225, 0]
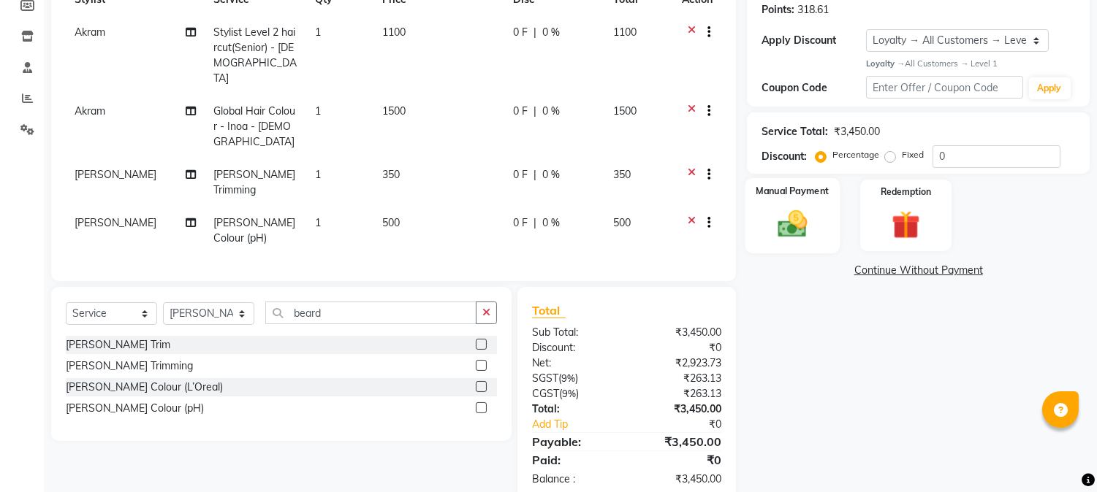
click at [805, 208] on img at bounding box center [793, 224] width 48 height 34
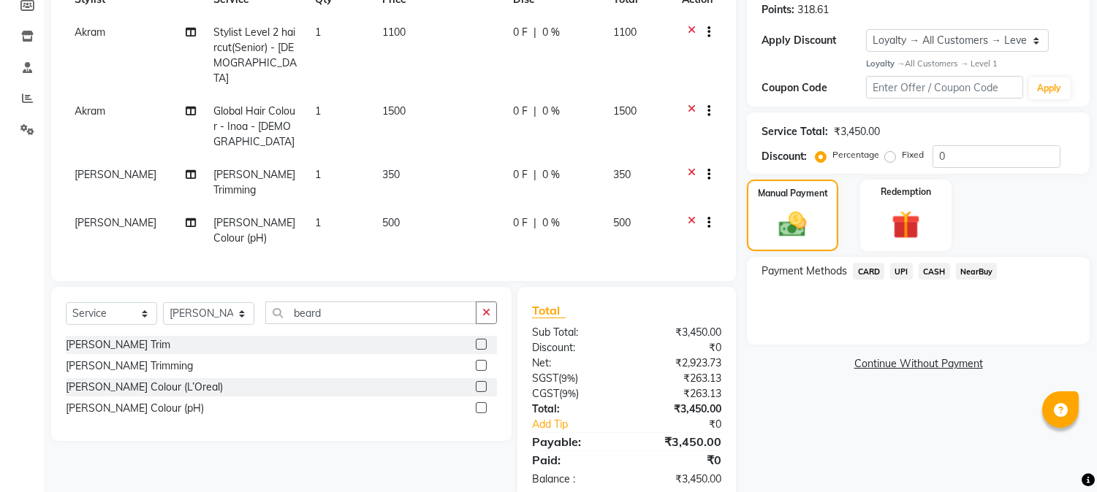
click at [864, 272] on span "CARD" at bounding box center [868, 271] width 31 height 17
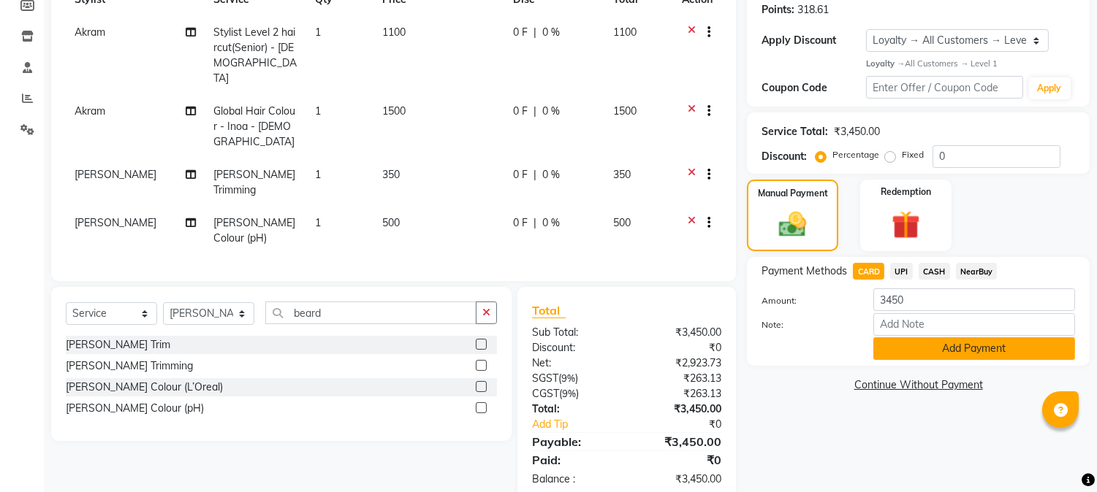
click at [966, 345] on button "Add Payment" at bounding box center [974, 348] width 202 height 23
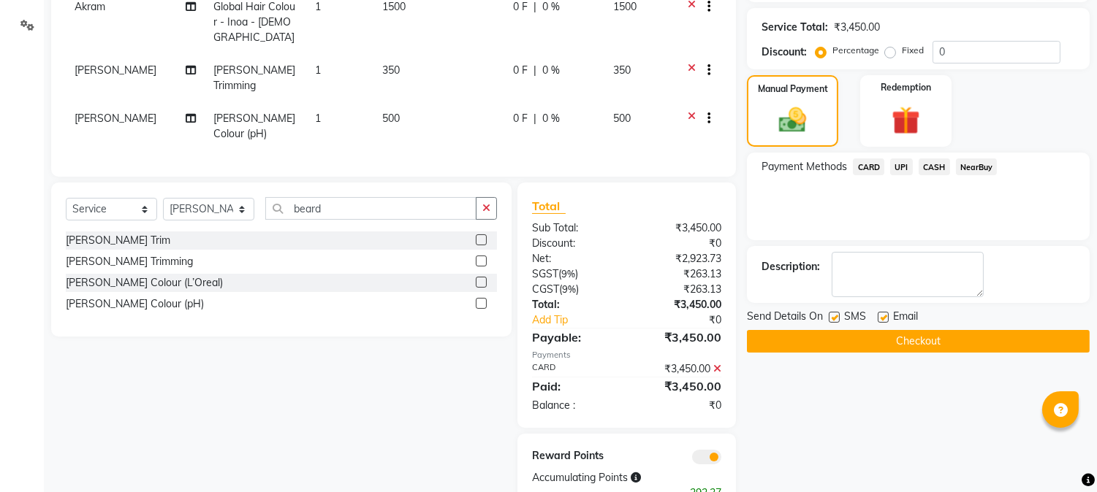
scroll to position [343, 0]
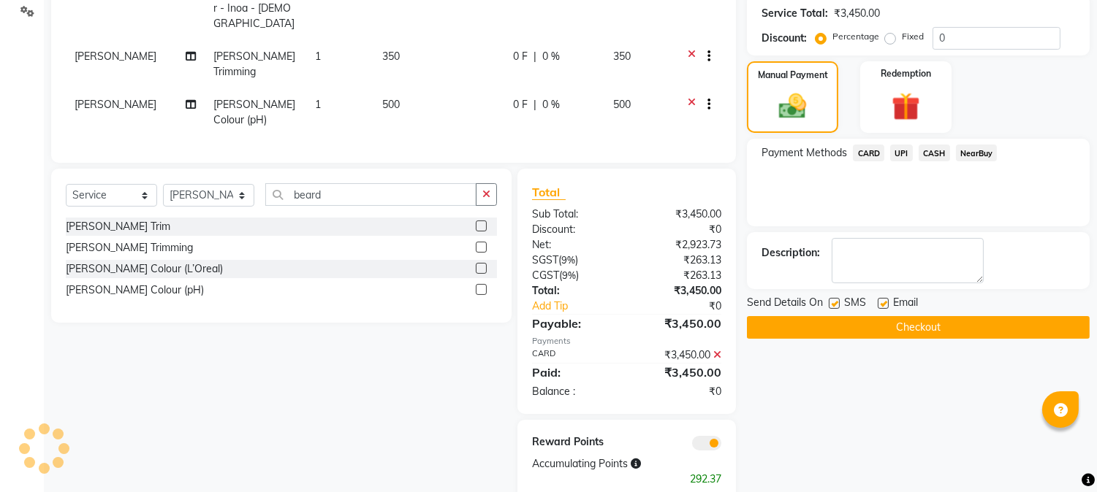
click at [906, 333] on button "Checkout" at bounding box center [918, 327] width 343 height 23
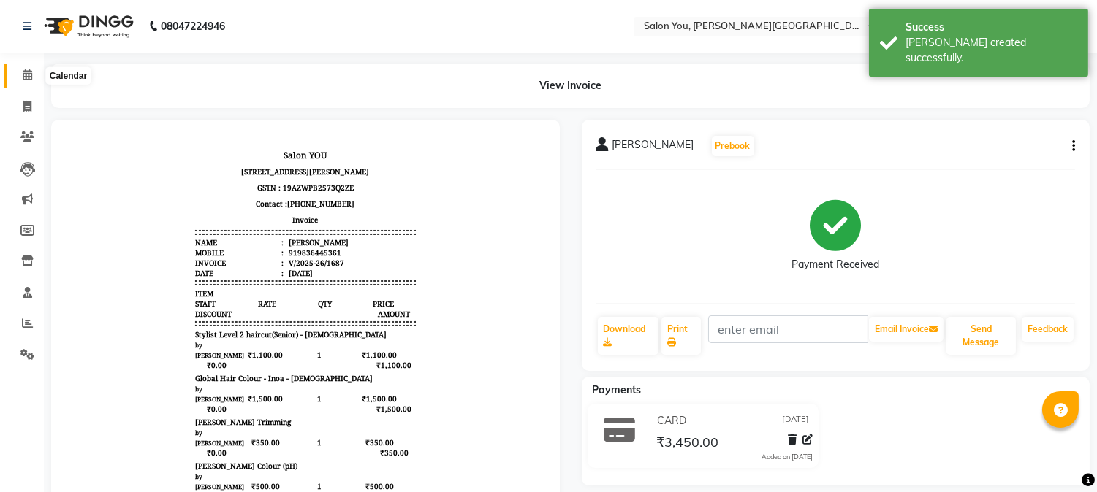
click at [23, 77] on icon at bounding box center [27, 74] width 9 height 11
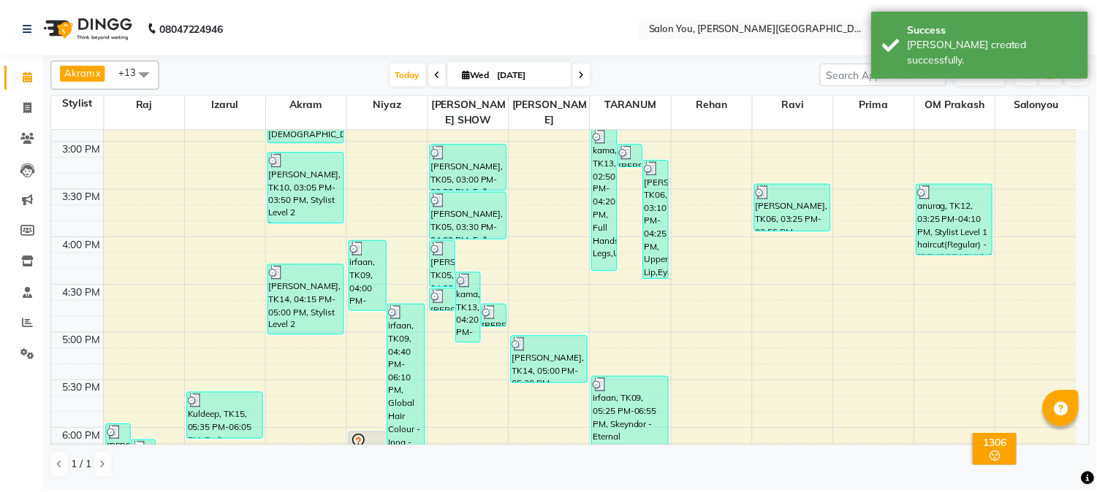
scroll to position [568, 0]
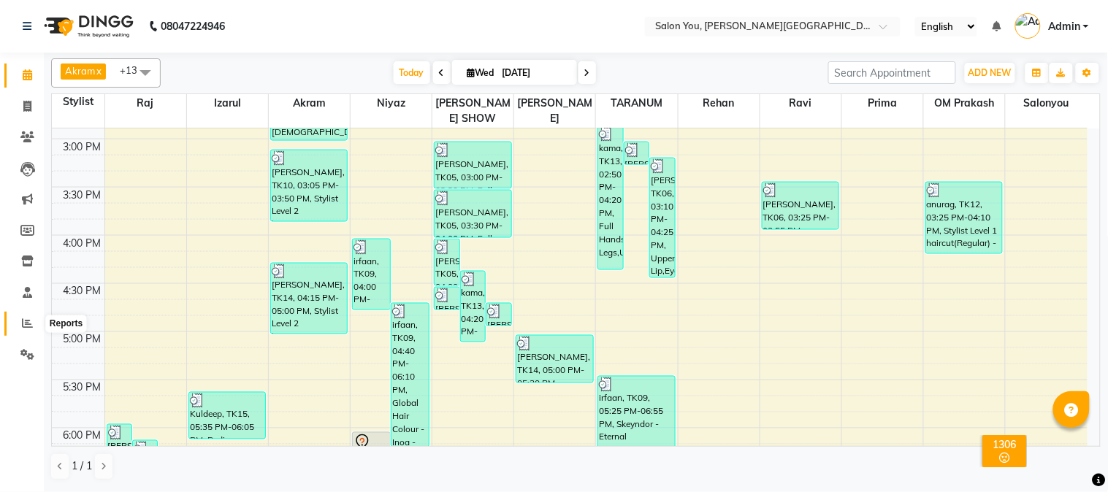
click at [31, 324] on icon at bounding box center [27, 323] width 11 height 11
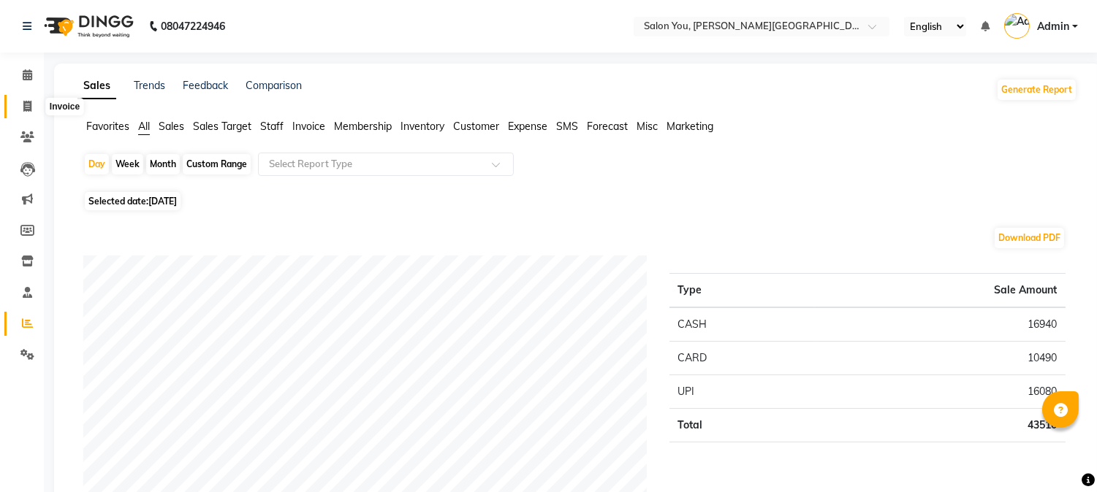
click at [28, 112] on span at bounding box center [28, 107] width 26 height 17
select select "service"
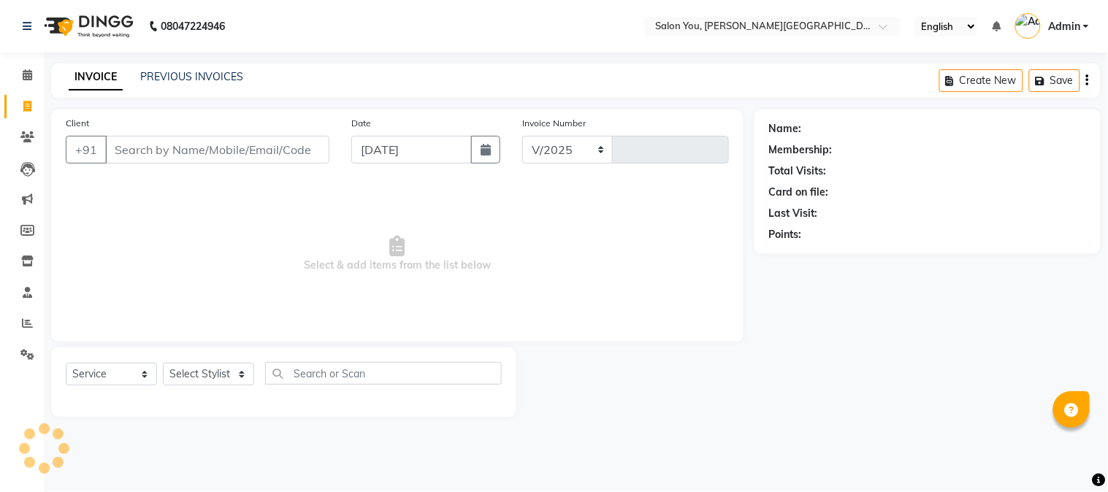
select select "5231"
type input "1688"
click at [28, 75] on icon at bounding box center [27, 74] width 9 height 11
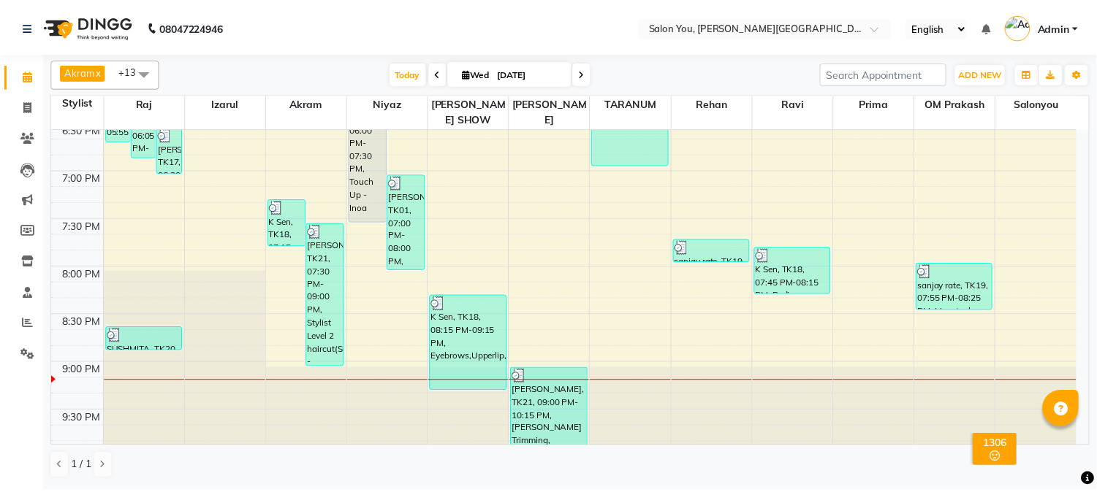
scroll to position [926, 0]
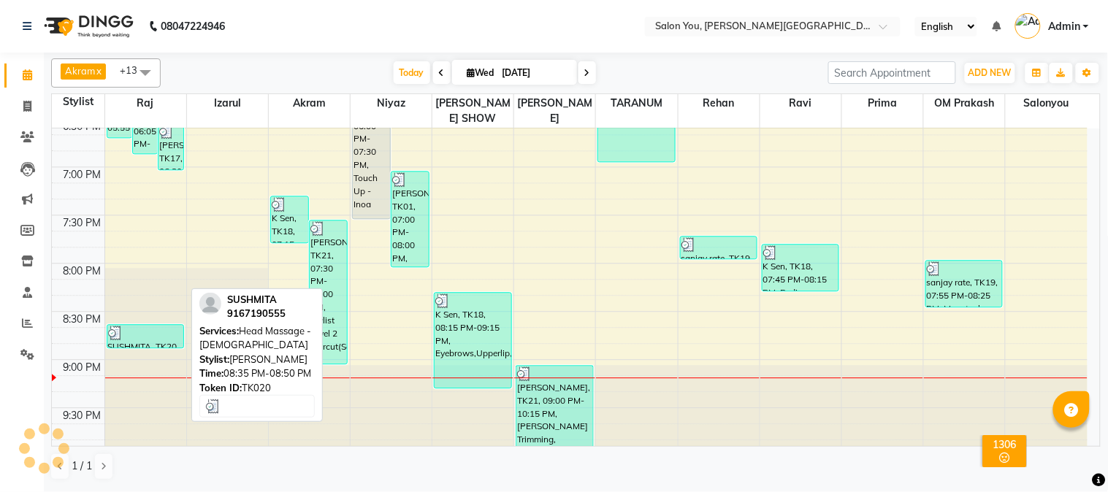
click at [161, 326] on div at bounding box center [145, 333] width 75 height 15
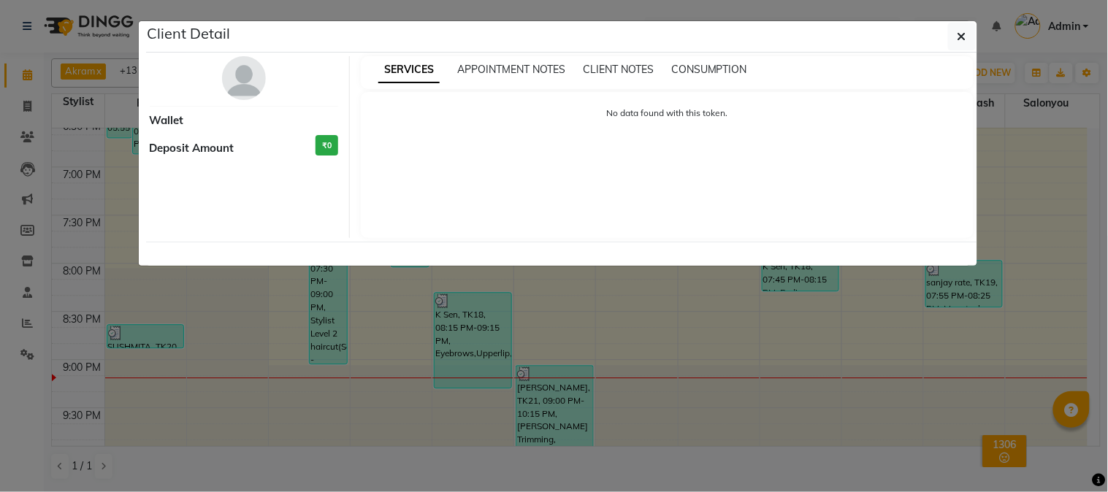
select select "3"
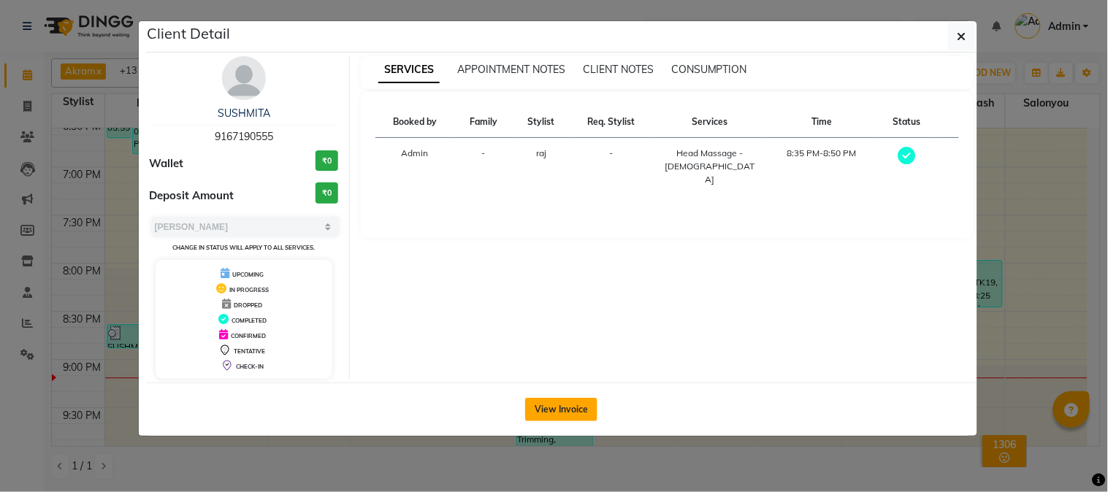
click at [556, 404] on button "View Invoice" at bounding box center [561, 409] width 72 height 23
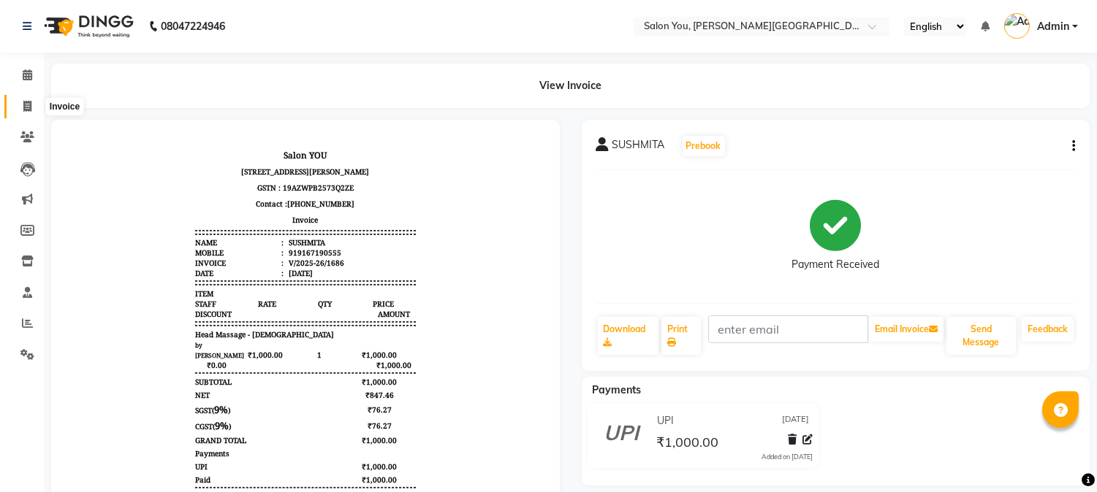
click at [26, 105] on icon at bounding box center [27, 106] width 8 height 11
select select "service"
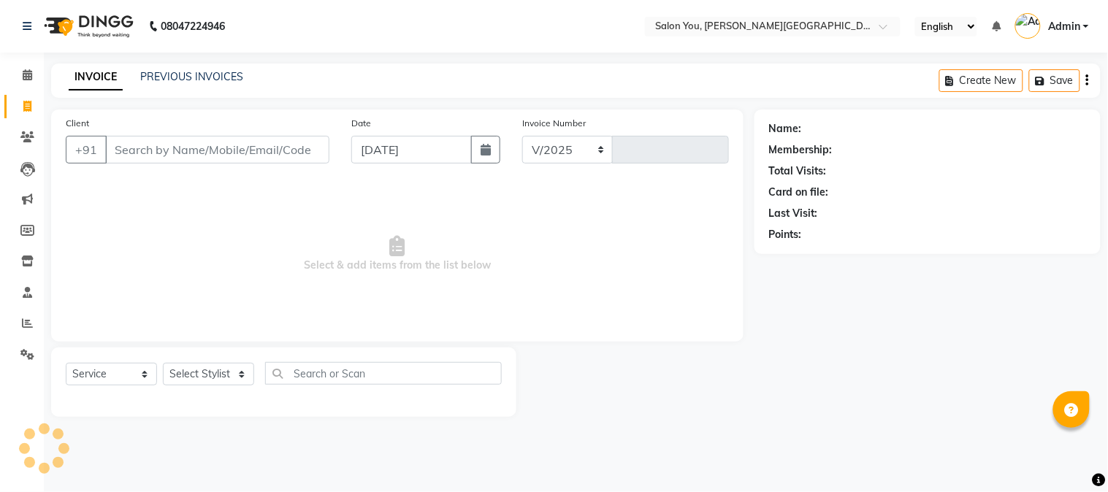
select select "5231"
type input "1688"
click at [136, 159] on input "Client" at bounding box center [217, 150] width 224 height 28
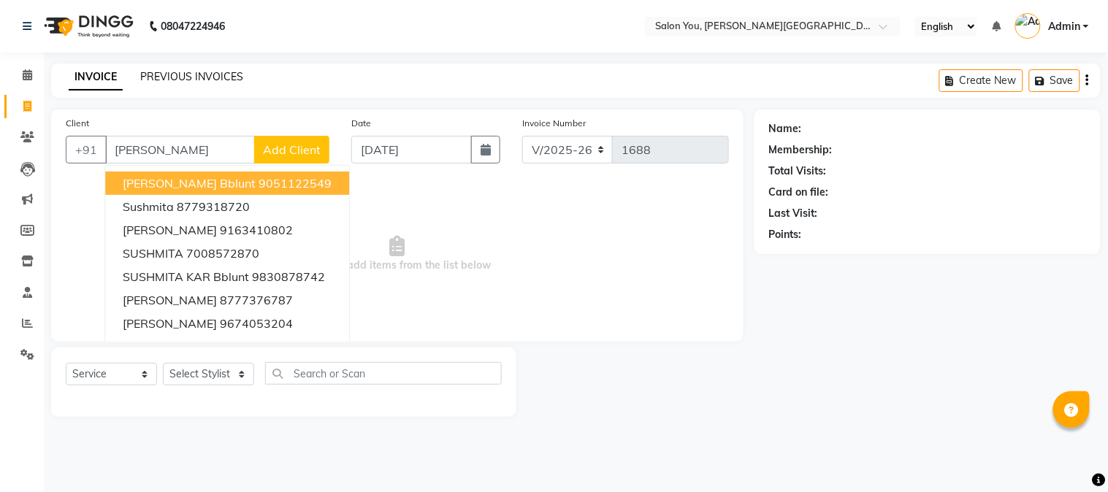
type input "[PERSON_NAME]"
click at [206, 77] on link "PREVIOUS INVOICES" at bounding box center [191, 76] width 103 height 13
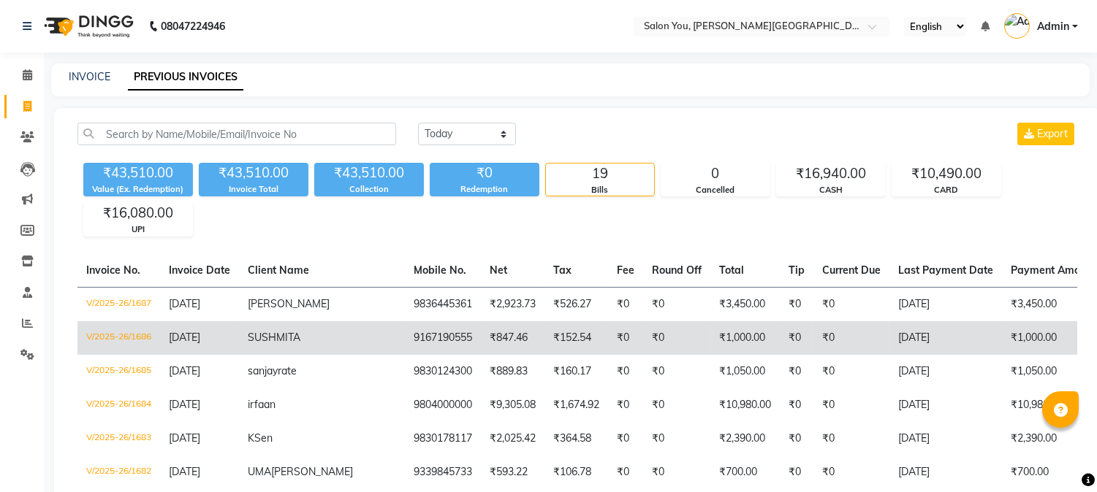
click at [405, 340] on td "9167190555" at bounding box center [443, 338] width 76 height 34
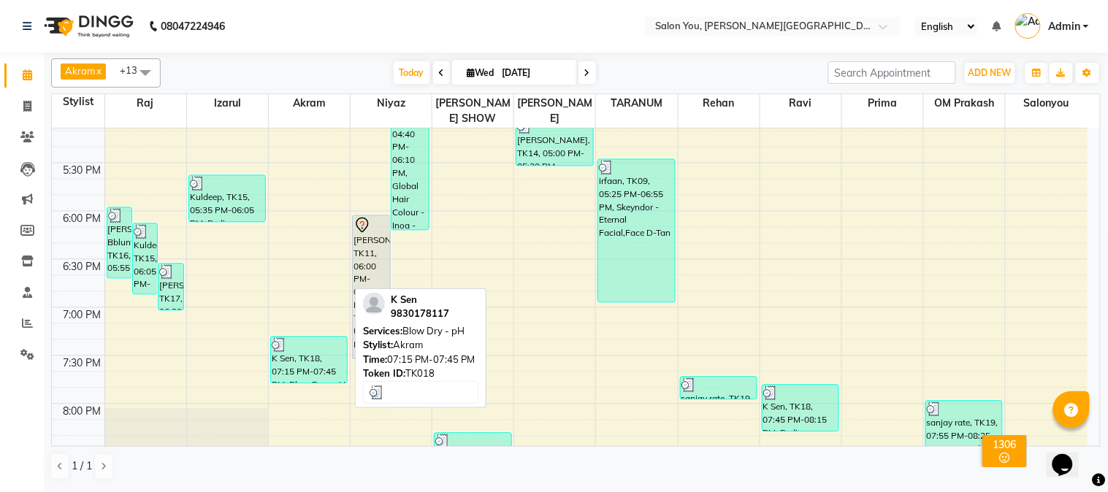
scroll to position [601, 0]
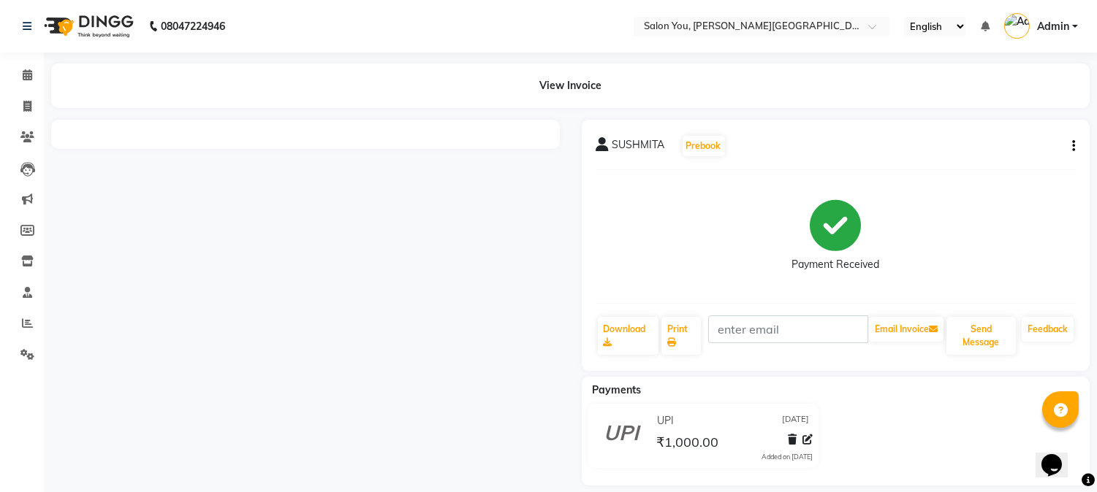
click at [1074, 146] on icon "button" at bounding box center [1073, 146] width 3 height 1
click at [632, 286] on div "Payment Received" at bounding box center [835, 237] width 479 height 110
click at [604, 147] on icon at bounding box center [602, 144] width 13 height 15
click at [28, 104] on icon at bounding box center [27, 106] width 8 height 11
select select "service"
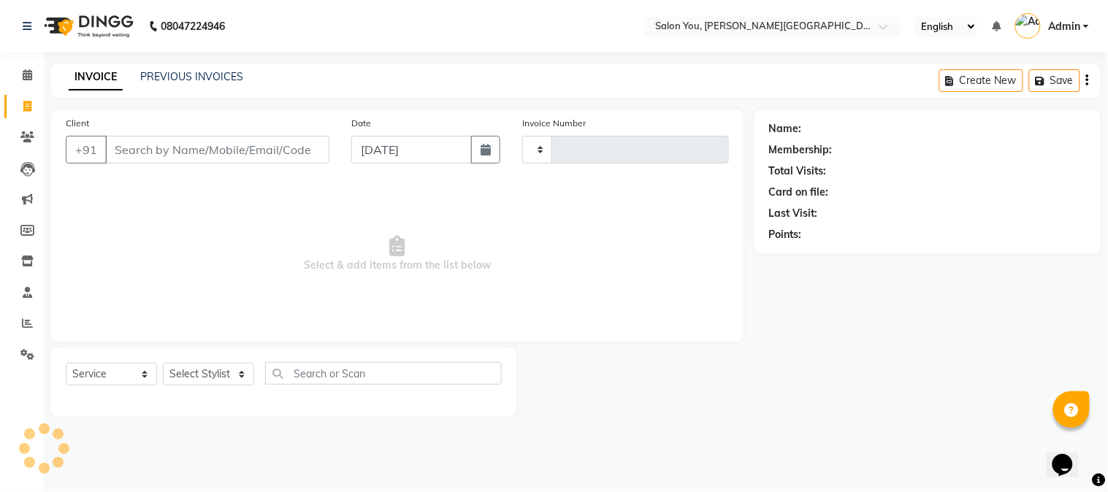
type input "1688"
select select "5231"
click at [23, 74] on icon at bounding box center [27, 74] width 9 height 11
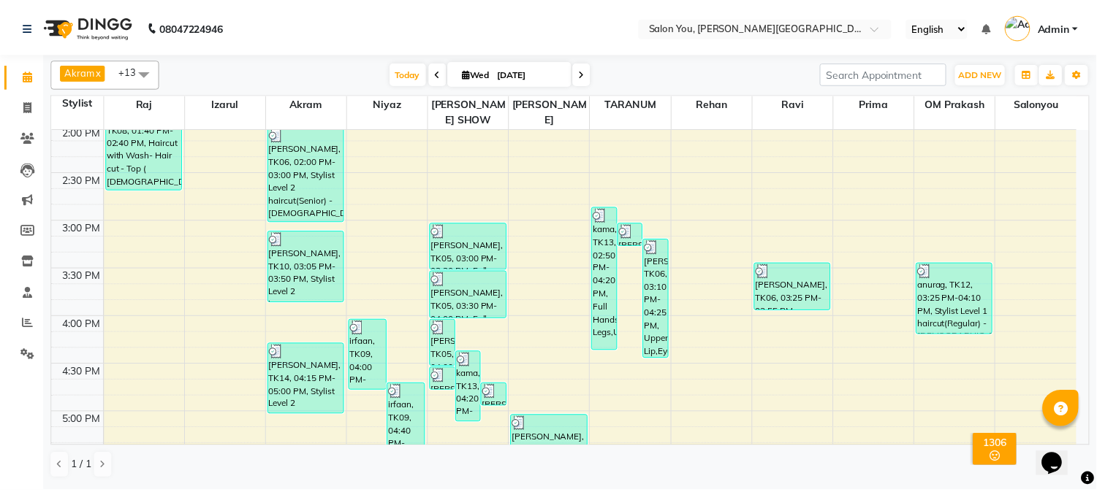
scroll to position [926, 0]
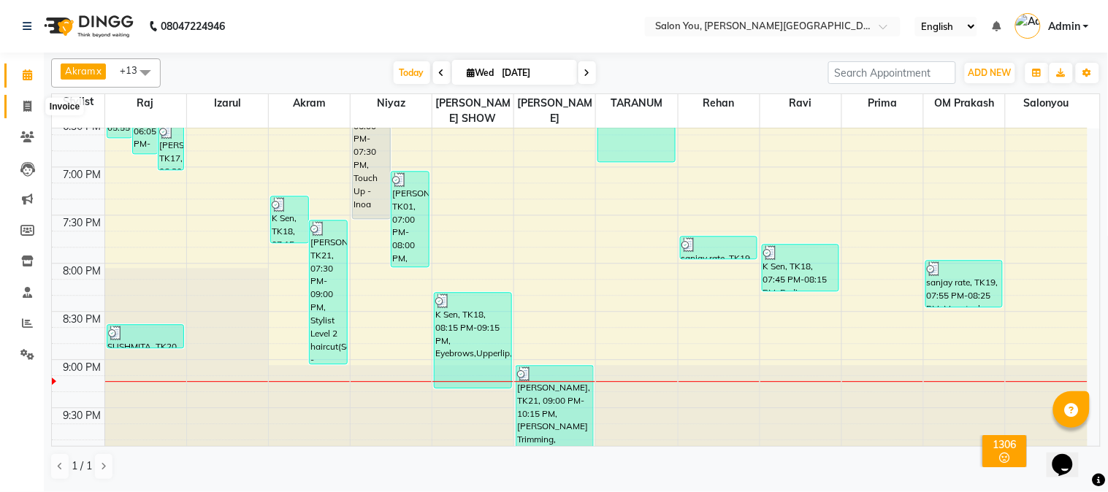
click at [34, 102] on span at bounding box center [28, 107] width 26 height 17
select select "service"
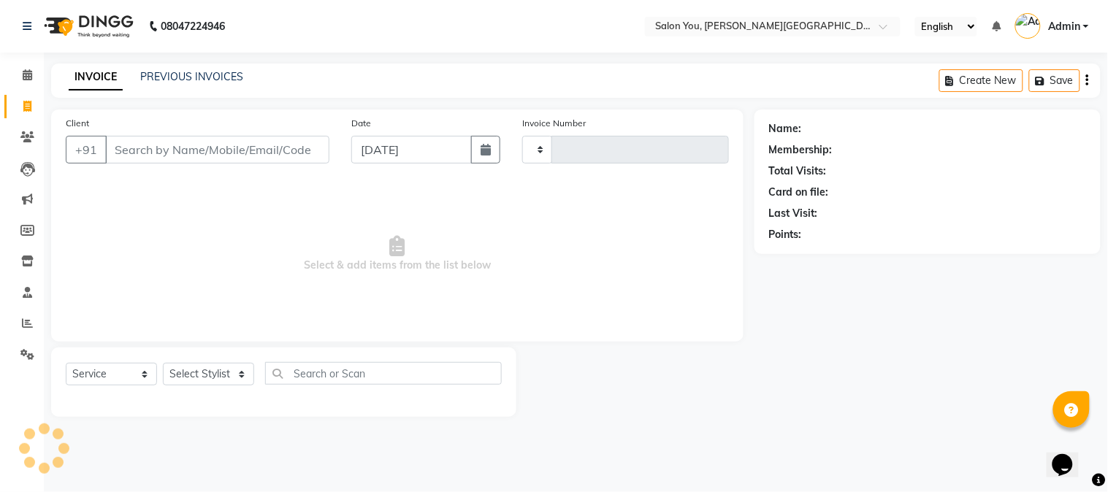
type input "1688"
select select "5231"
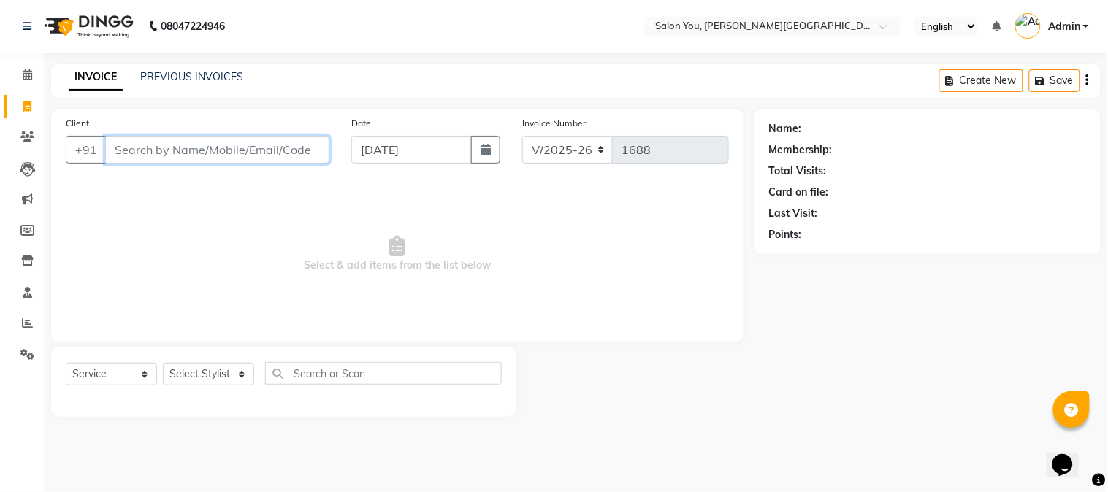
click at [150, 145] on input "Client" at bounding box center [217, 150] width 224 height 28
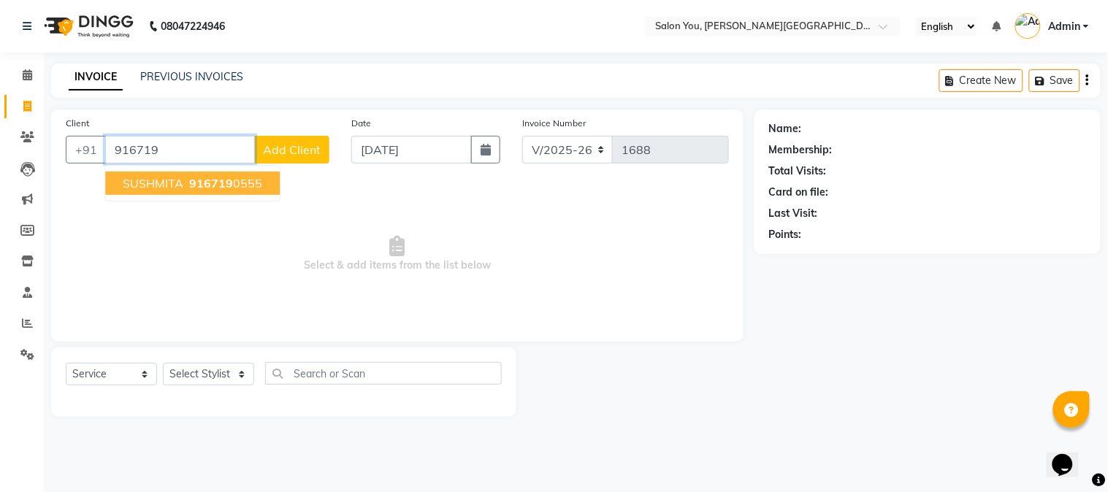
click at [186, 190] on button "SUSHMITA 916719 0555" at bounding box center [192, 183] width 175 height 23
type input "9167190555"
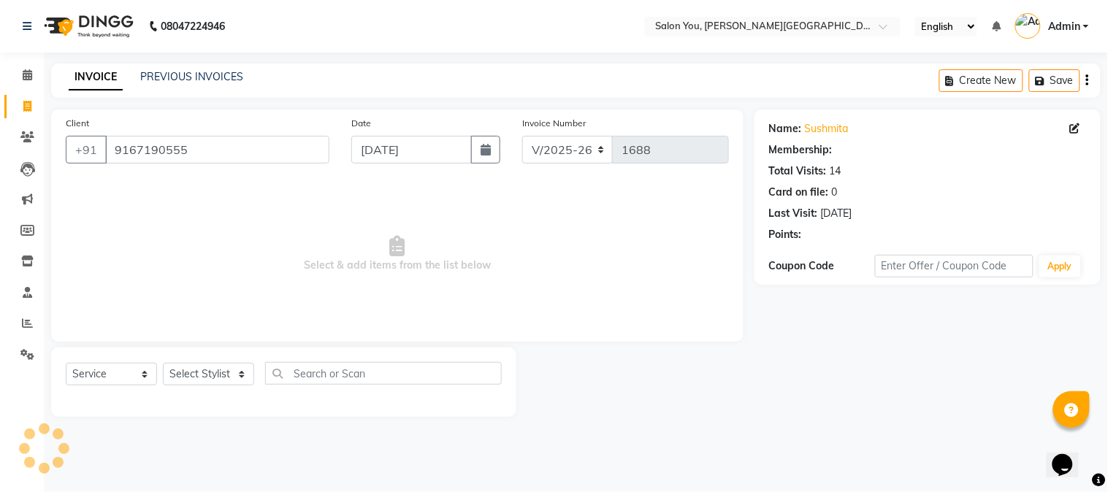
select select "1: Object"
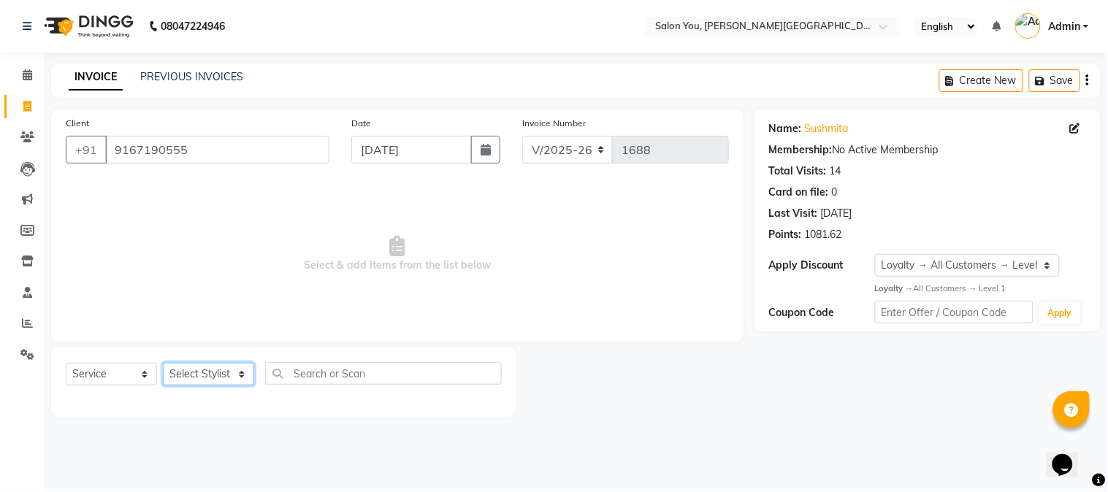
click at [221, 380] on select "Select Stylist Akram Auditor [PERSON_NAME] [PERSON_NAME] [PERSON_NAME] prima [P…" at bounding box center [208, 374] width 91 height 23
select select "37645"
click at [163, 364] on select "Select Stylist Akram Auditor [PERSON_NAME] [PERSON_NAME] [PERSON_NAME] prima [P…" at bounding box center [208, 374] width 91 height 23
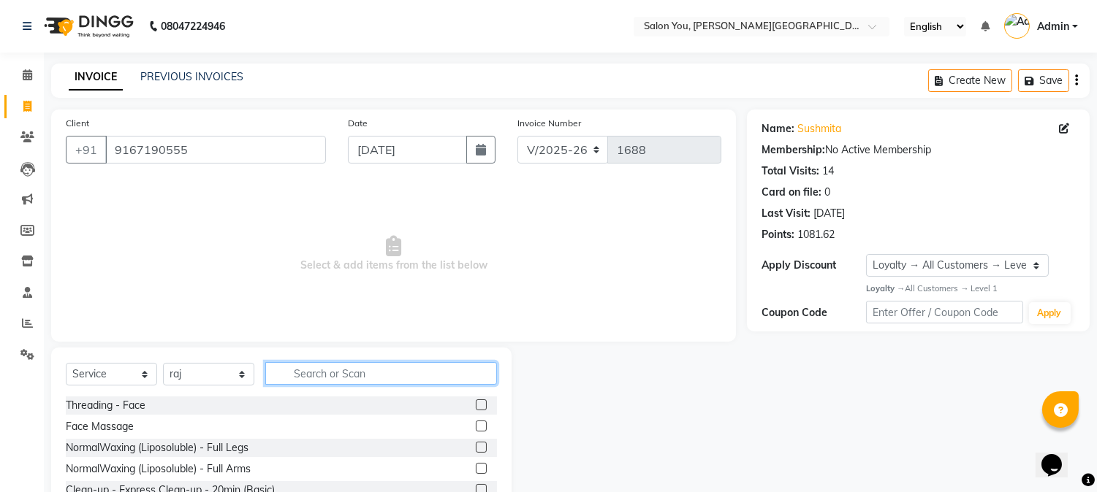
click at [373, 370] on input "text" at bounding box center [381, 373] width 232 height 23
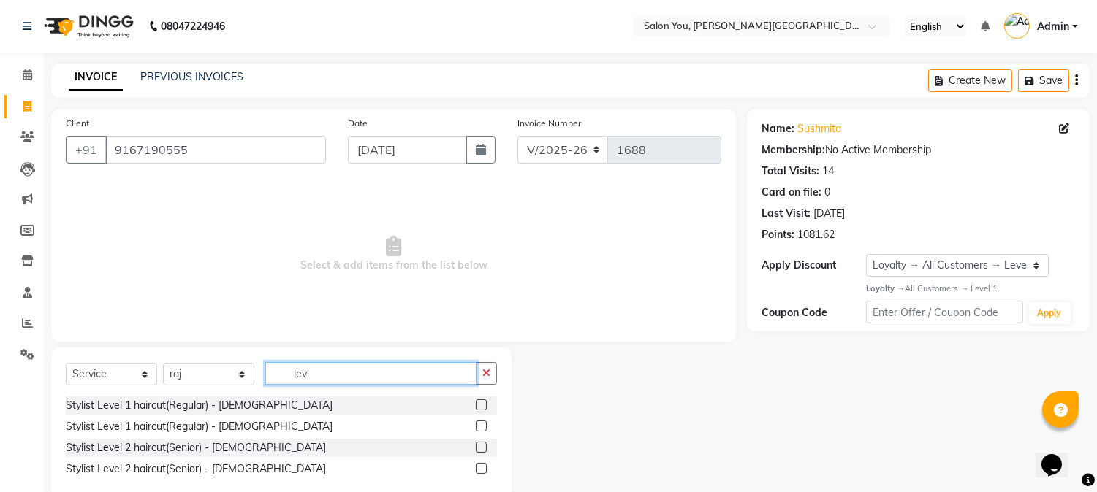
type input "lev"
click at [482, 424] on label at bounding box center [481, 426] width 11 height 11
click at [482, 424] on input "checkbox" at bounding box center [480, 426] width 9 height 9
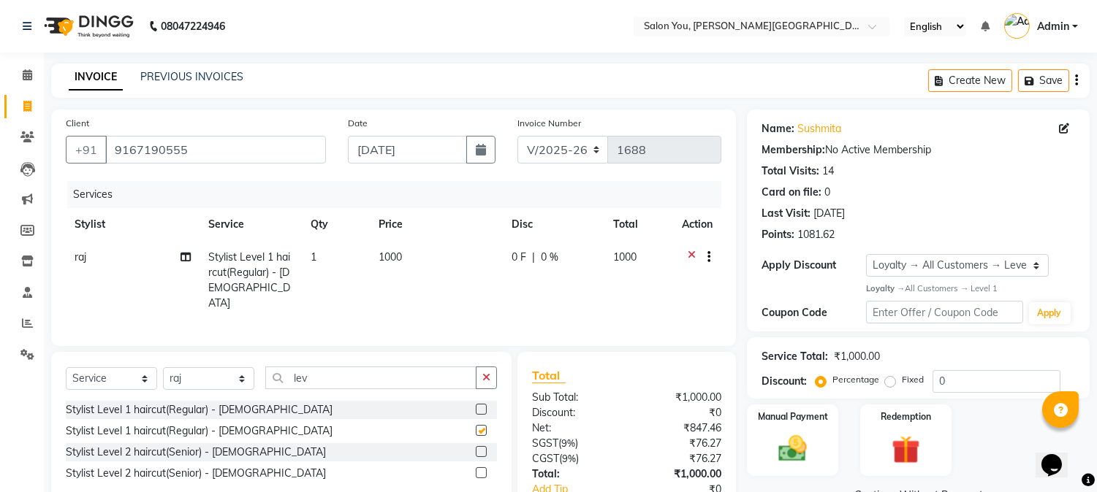
checkbox input "false"
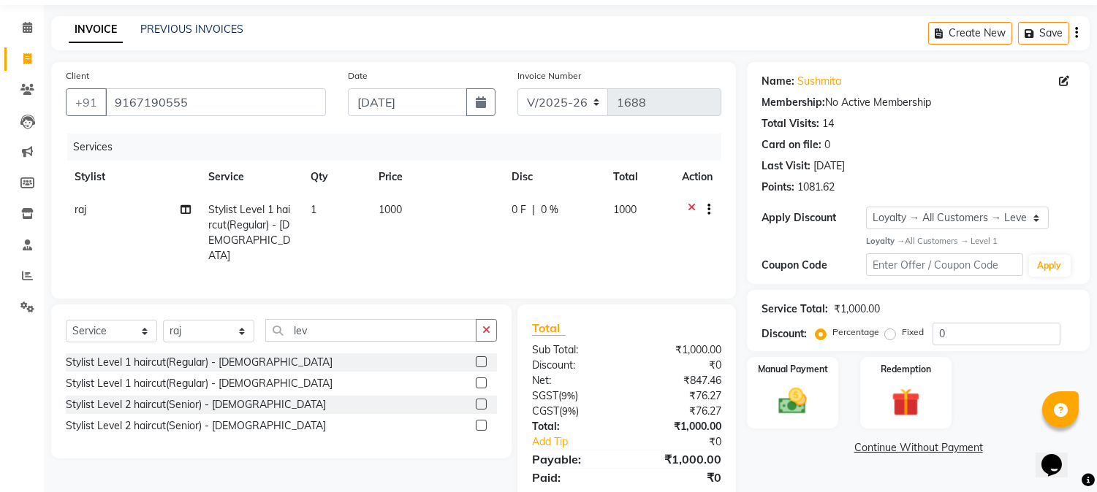
scroll to position [93, 0]
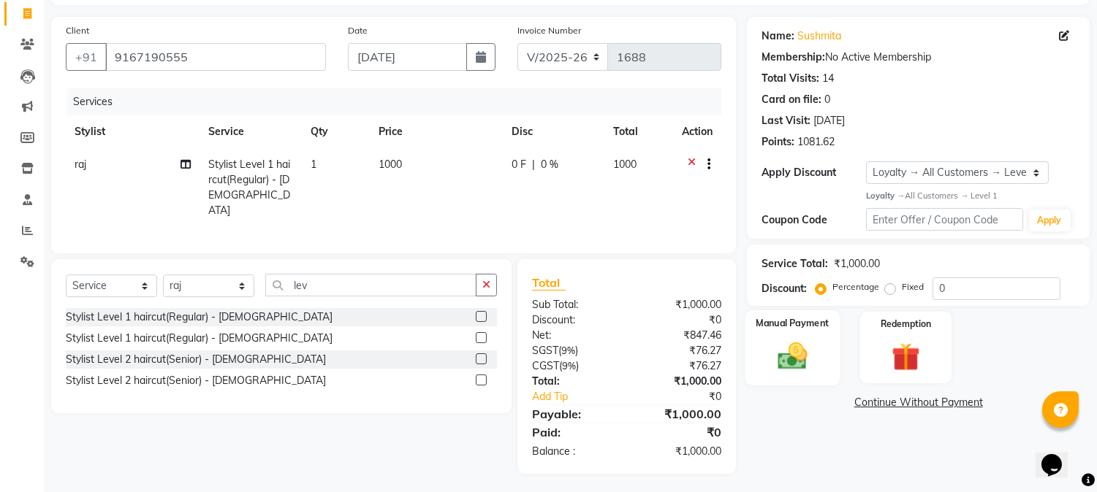
click at [824, 327] on label "Manual Payment" at bounding box center [792, 323] width 73 height 14
click at [907, 403] on span "UPI" at bounding box center [901, 403] width 23 height 17
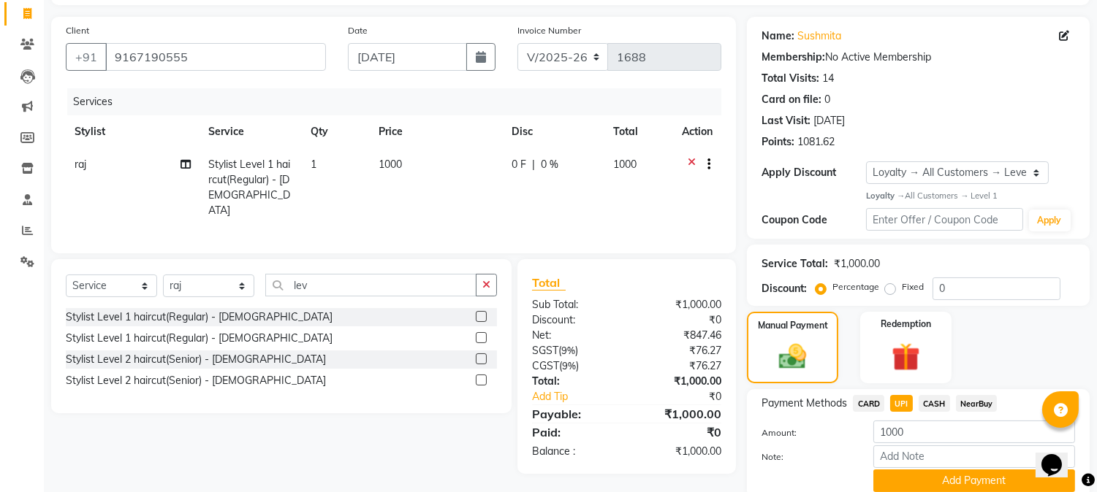
scroll to position [150, 0]
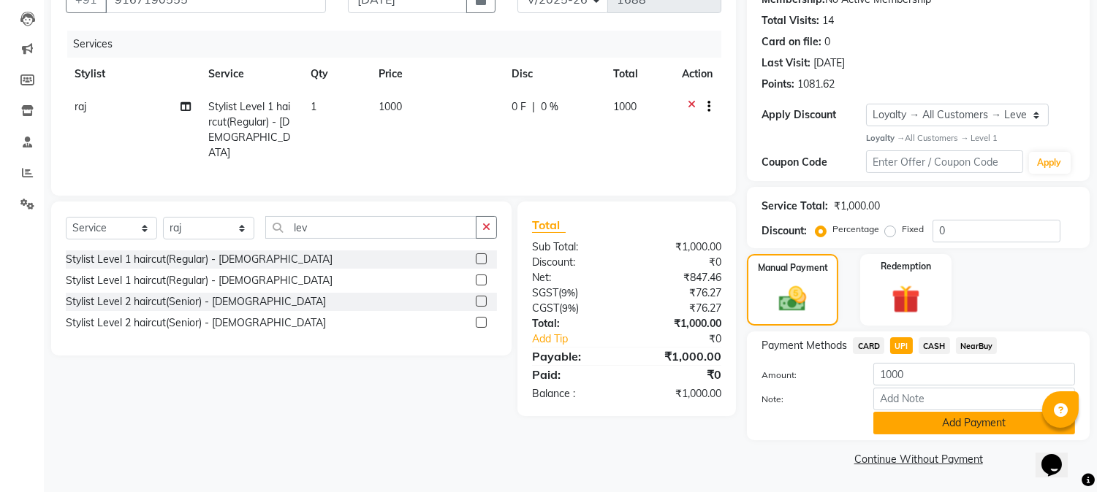
click at [952, 427] on button "Add Payment" at bounding box center [974, 423] width 202 height 23
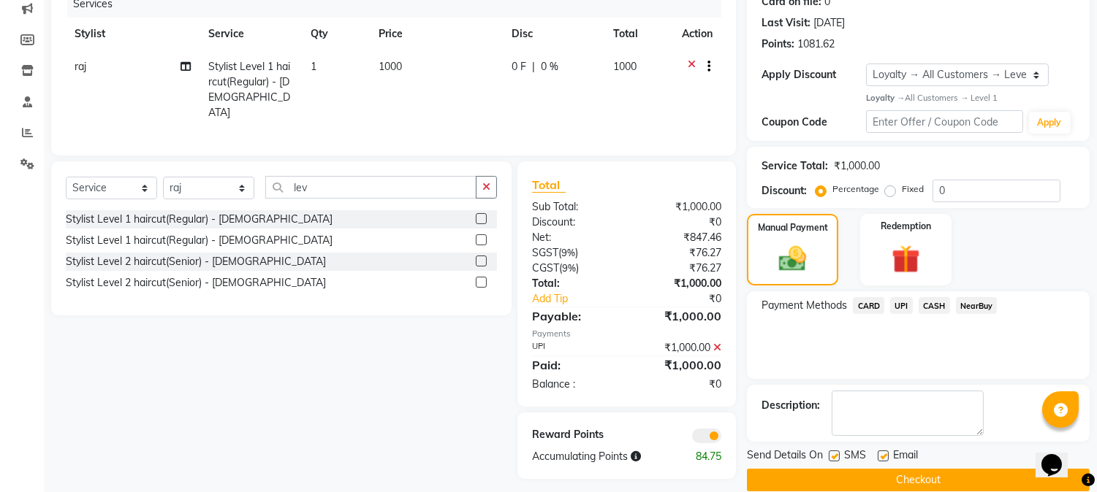
scroll to position [212, 0]
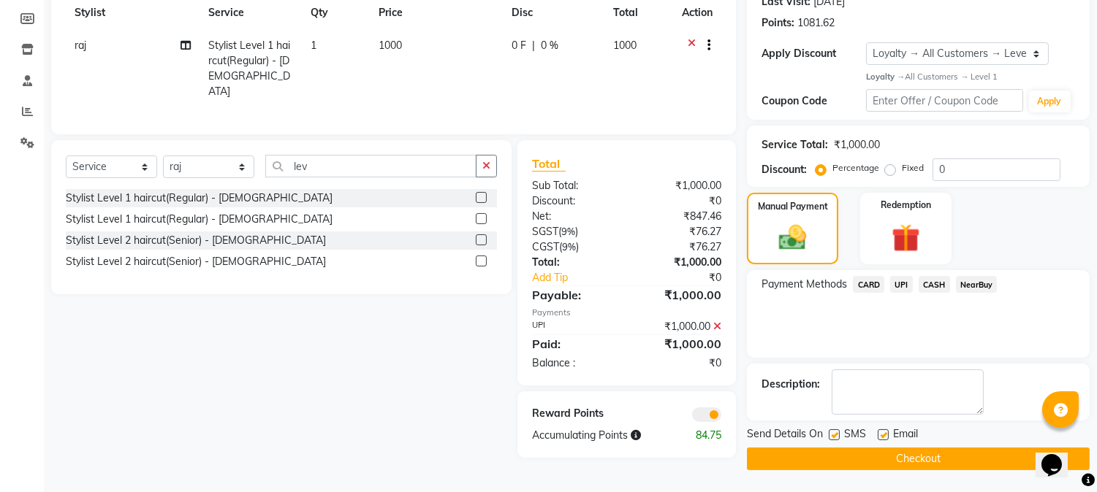
click at [873, 451] on button "Checkout" at bounding box center [918, 459] width 343 height 23
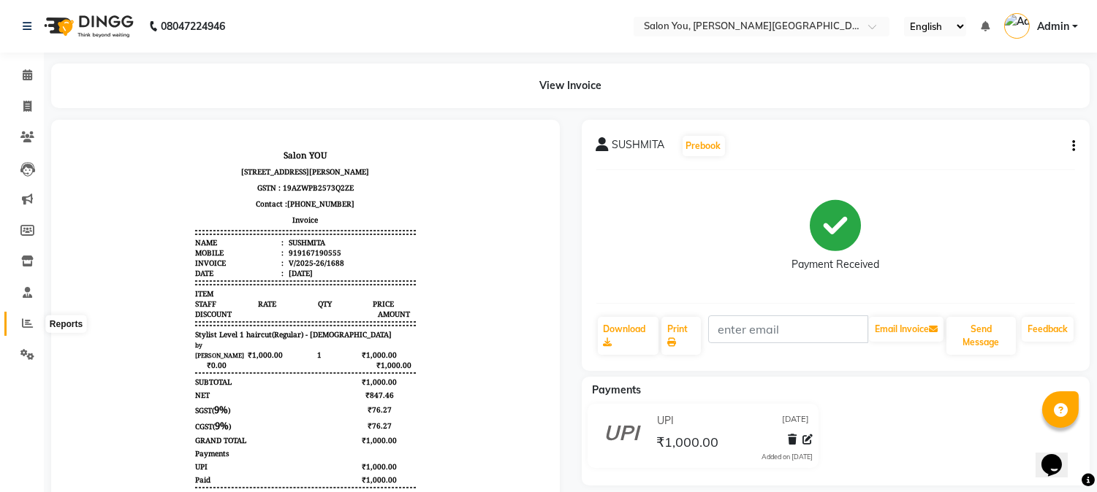
click at [25, 324] on icon at bounding box center [27, 323] width 11 height 11
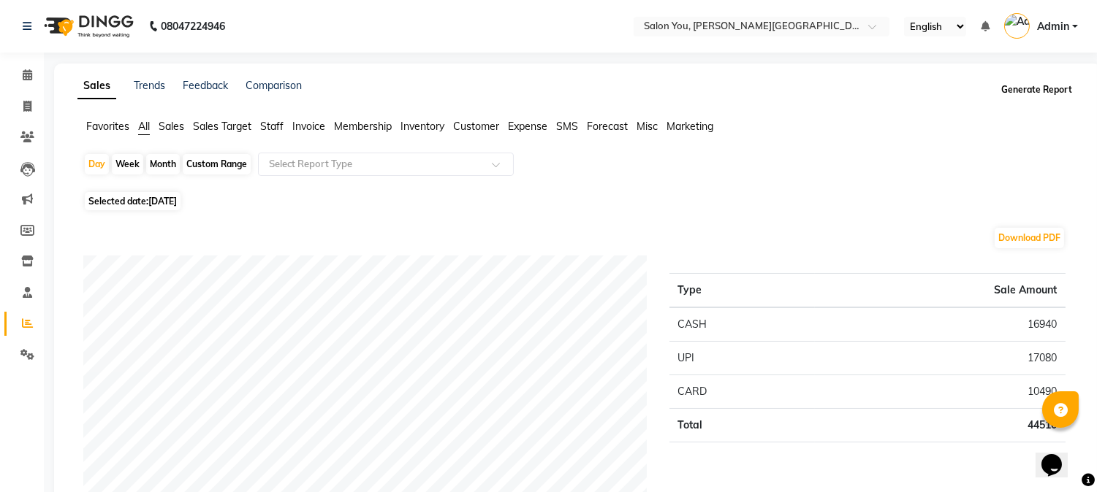
click at [1048, 91] on button "Generate Report" at bounding box center [1036, 90] width 78 height 20
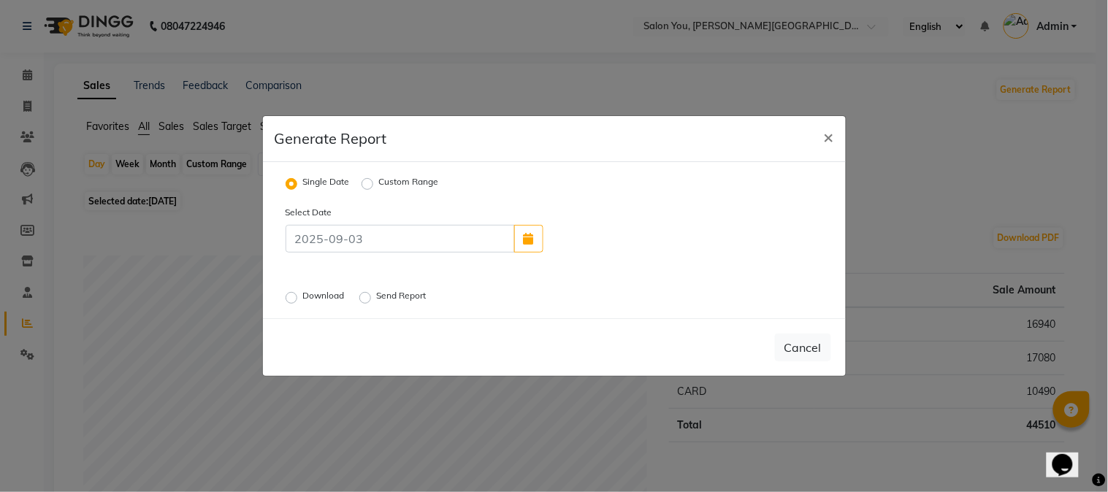
click at [377, 302] on label "Send Report" at bounding box center [403, 298] width 53 height 18
click at [364, 302] on input "Send Report" at bounding box center [367, 298] width 10 height 10
click at [813, 354] on button "Send" at bounding box center [808, 348] width 45 height 26
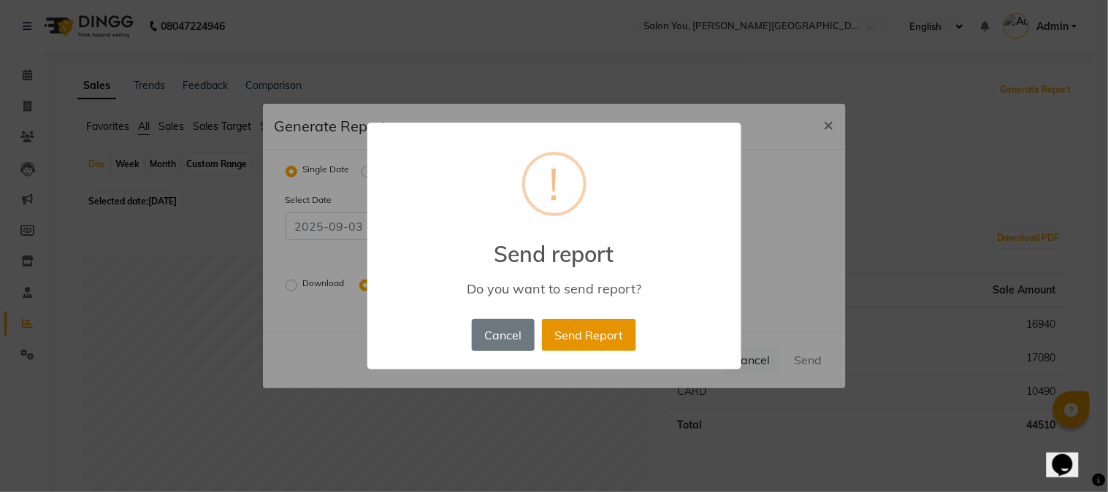
click at [614, 333] on button "Send Report" at bounding box center [589, 335] width 94 height 32
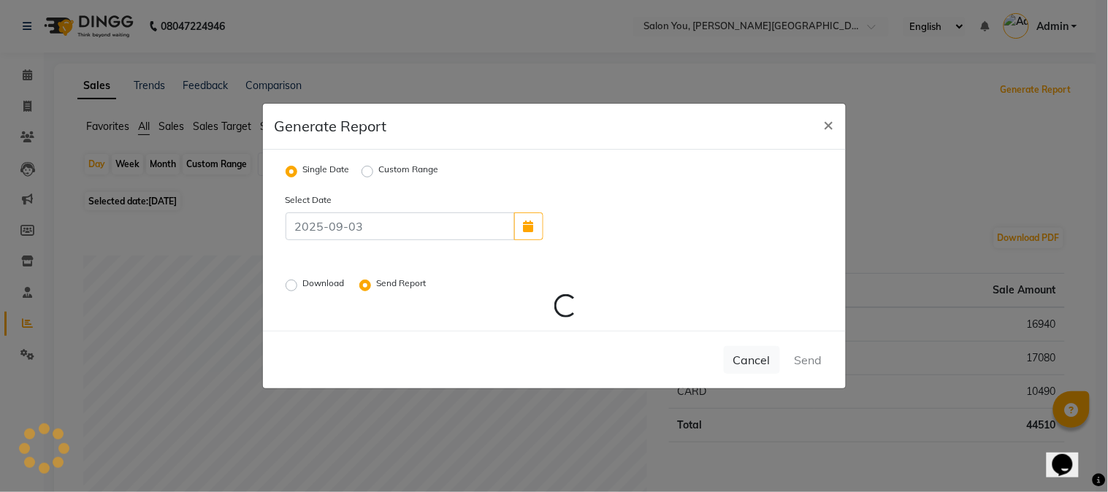
radio input "false"
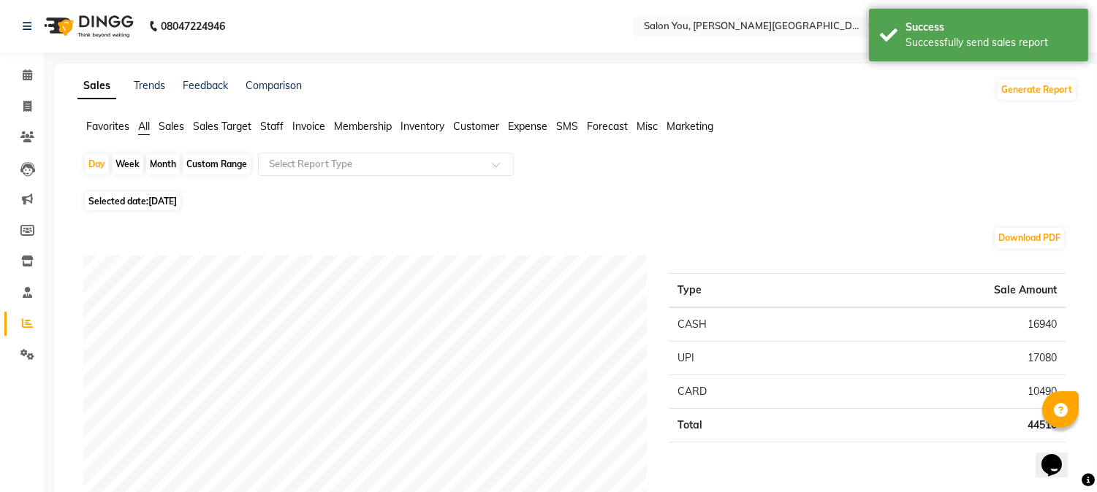
click at [202, 161] on div "Custom Range" at bounding box center [217, 164] width 68 height 20
select select "9"
select select "2025"
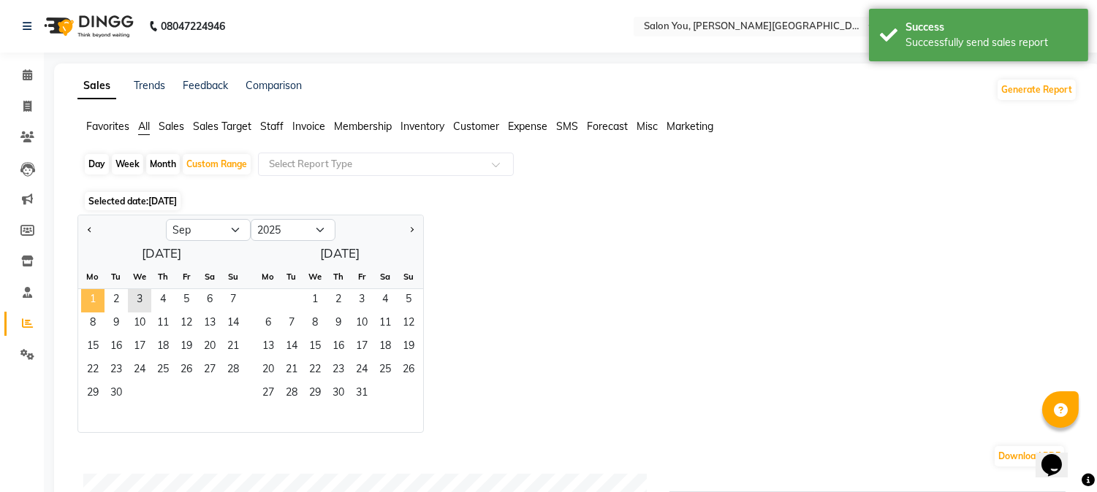
drag, startPoint x: 91, startPoint y: 297, endPoint x: 99, endPoint y: 295, distance: 8.9
click at [93, 296] on span "1" at bounding box center [92, 300] width 23 height 23
click at [142, 302] on span "3" at bounding box center [139, 300] width 23 height 23
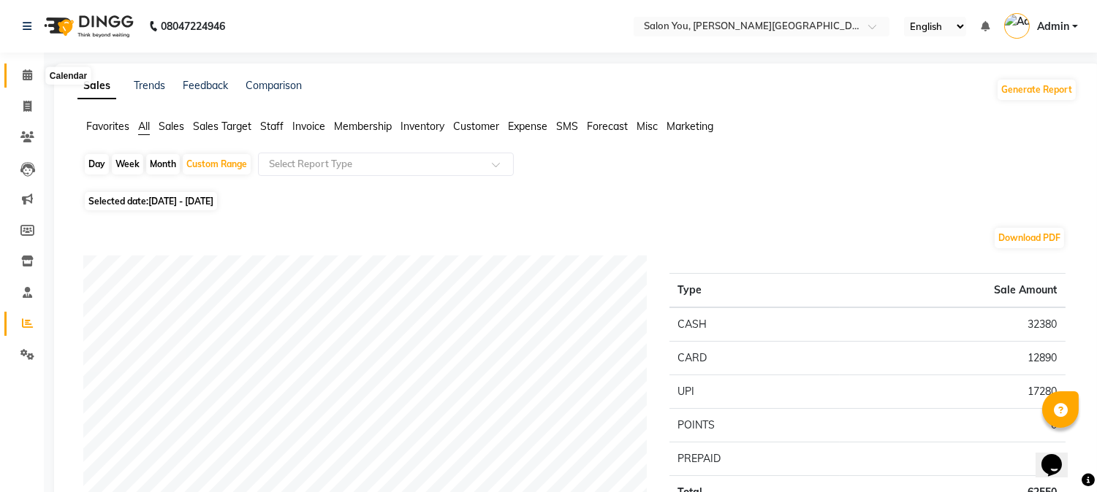
click at [26, 74] on icon at bounding box center [27, 74] width 9 height 11
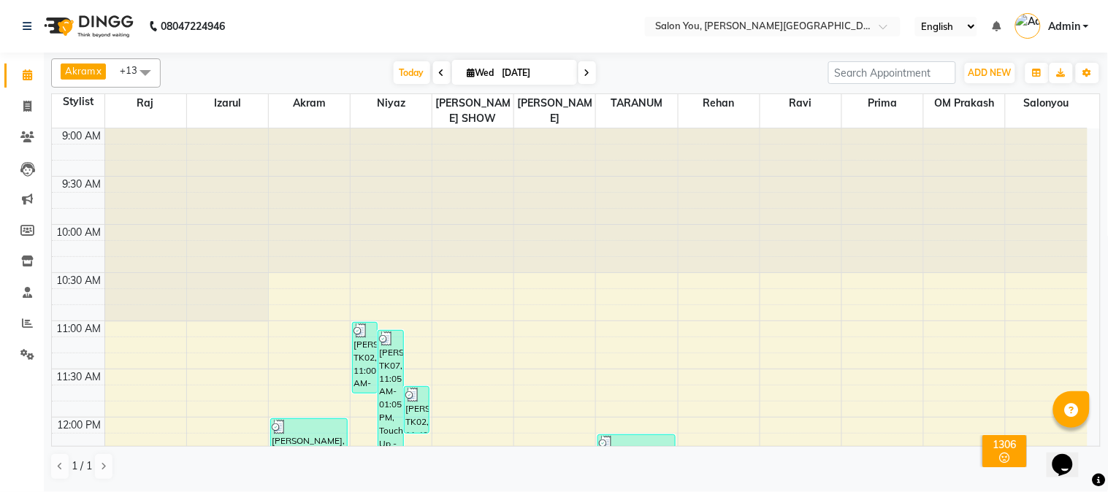
click at [1033, 23] on img at bounding box center [1028, 26] width 26 height 26
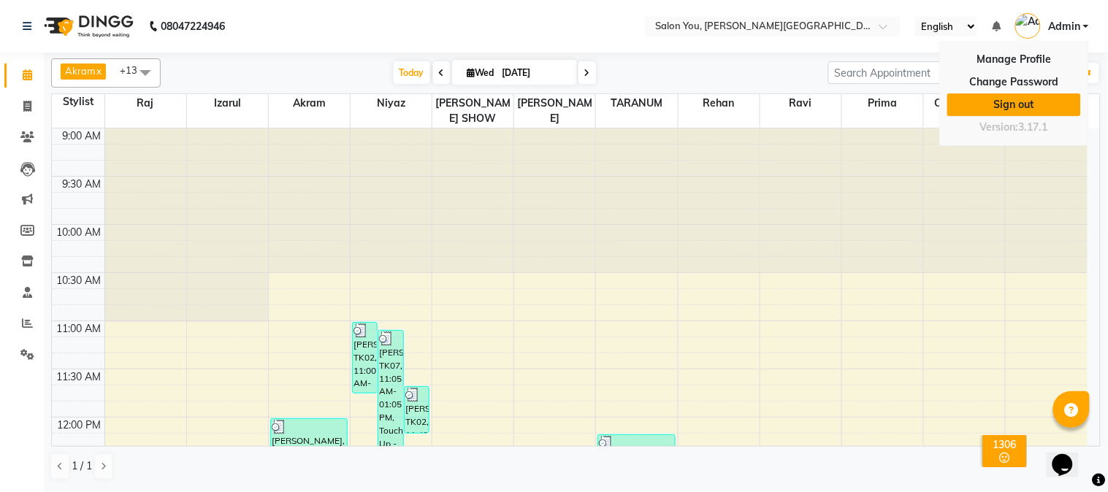
click at [1014, 100] on link "Sign out" at bounding box center [1014, 105] width 134 height 23
